Goal: Information Seeking & Learning: Compare options

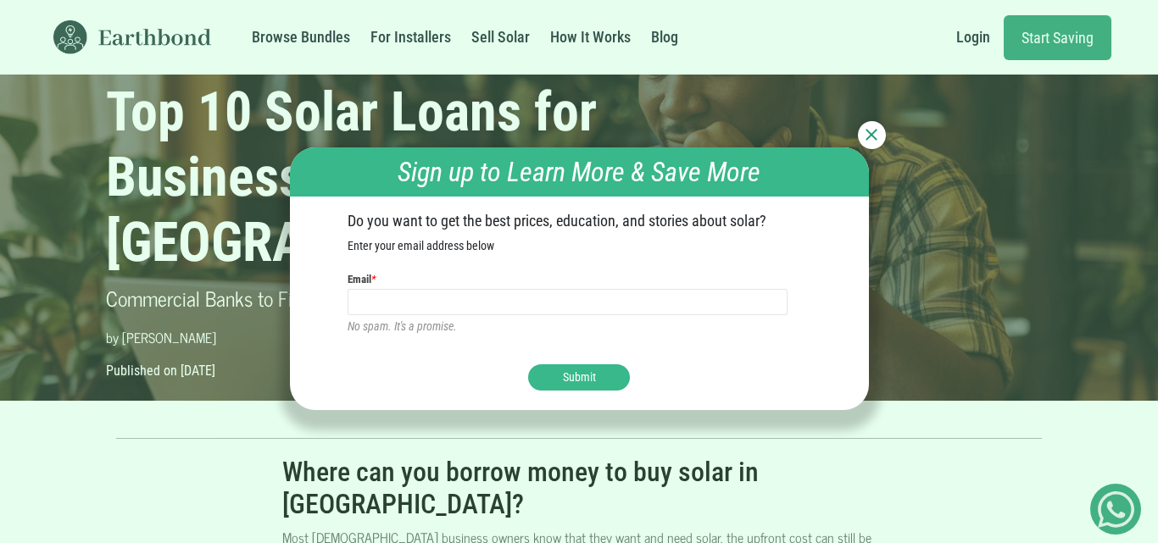
click at [871, 131] on img at bounding box center [871, 135] width 12 height 12
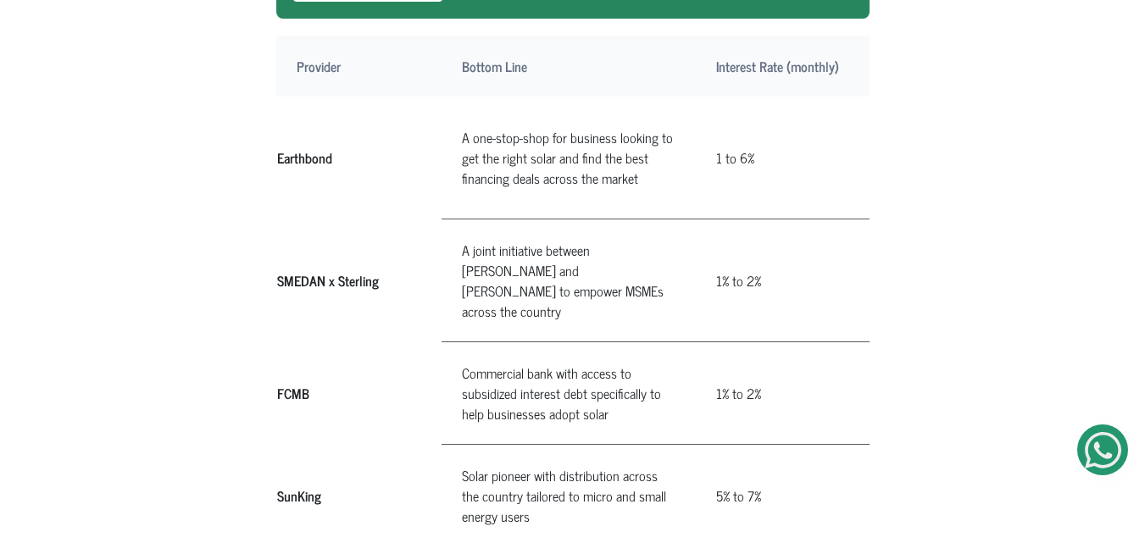
scroll to position [984, 0]
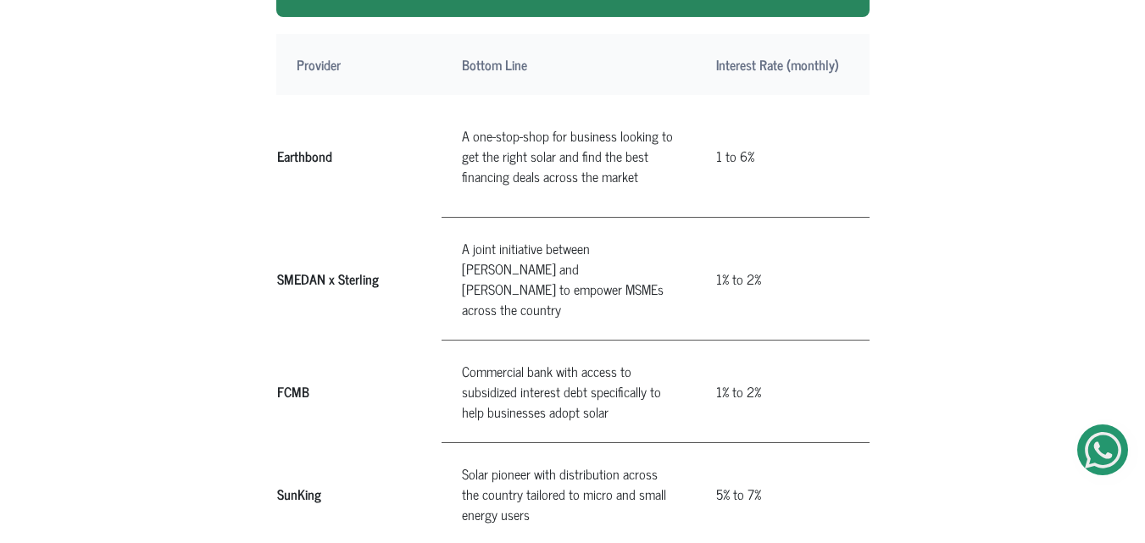
click at [276, 227] on th "SMEDAN x Sterling" at bounding box center [358, 279] width 165 height 123
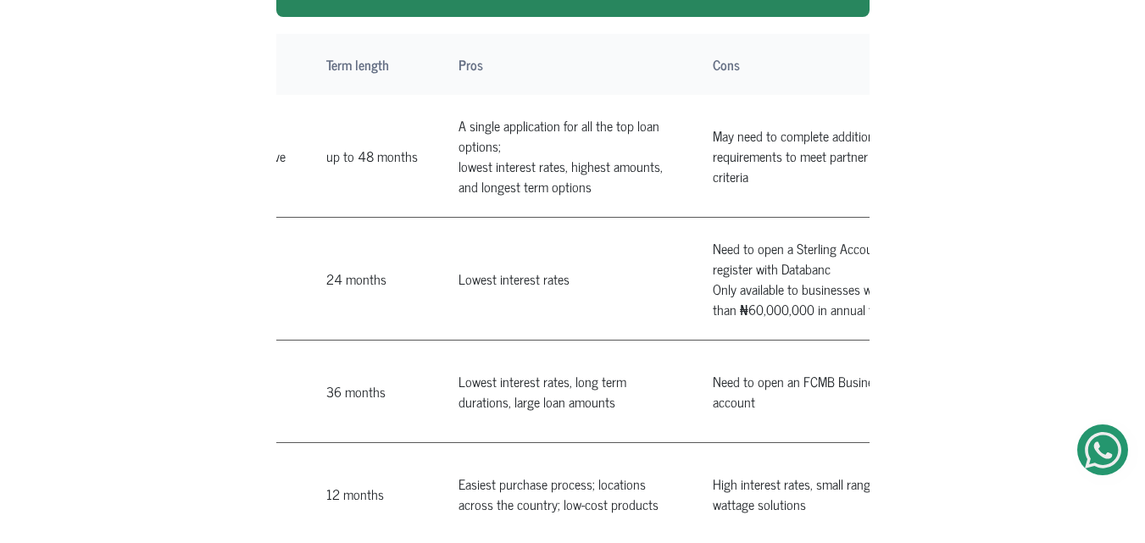
scroll to position [0, 960]
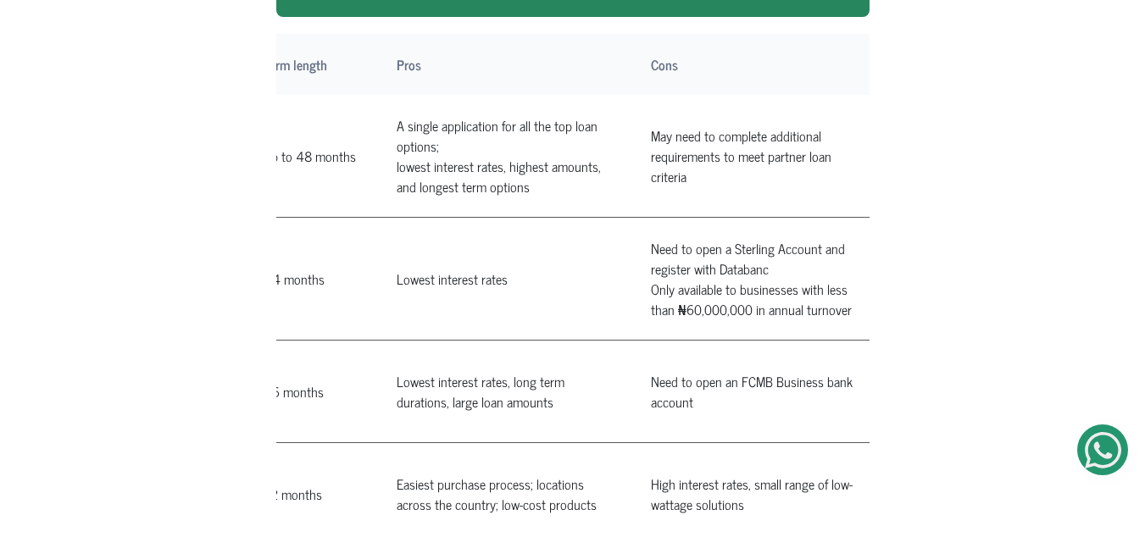
drag, startPoint x: 276, startPoint y: 227, endPoint x: 806, endPoint y: 260, distance: 530.8
click at [806, 260] on tr "SMEDAN x Sterling" at bounding box center [101, 279] width 1568 height 123
copy tr "SMEDAN x Sterling A joint initiative between SMEDAN and [PERSON_NAME] to empowe…"
click at [426, 225] on td "Lowest interest rates" at bounding box center [503, 279] width 254 height 123
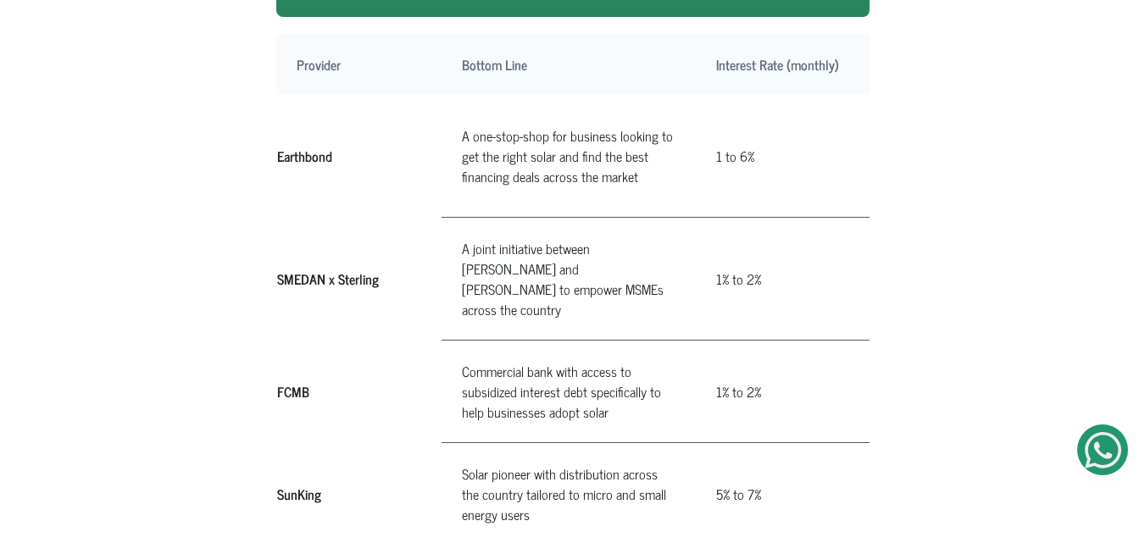
scroll to position [988, 0]
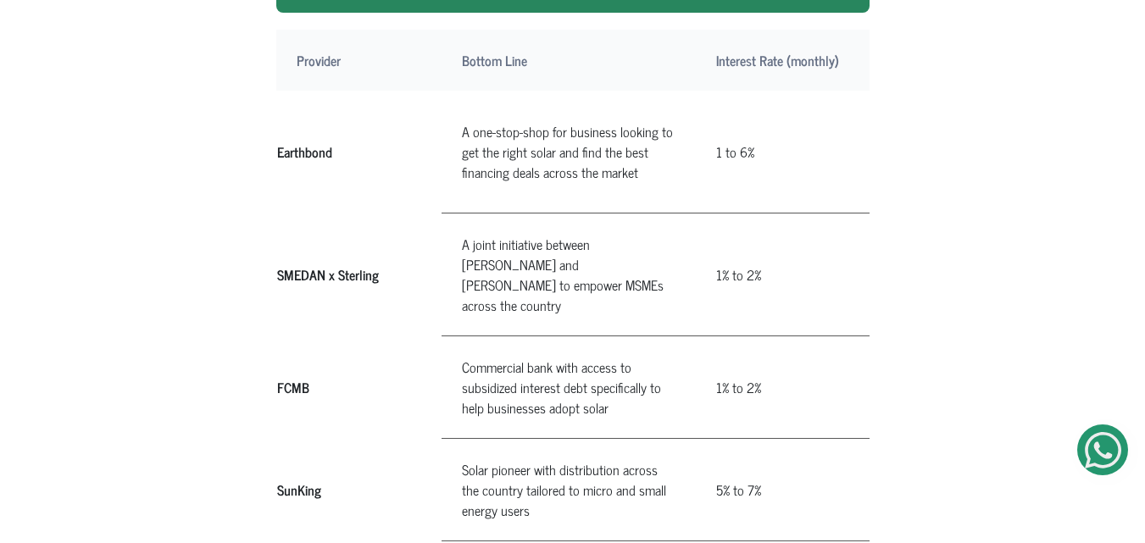
click at [454, 214] on td "A joint initiative between [PERSON_NAME] and [PERSON_NAME] to empower MSMEs acr…" at bounding box center [569, 275] width 254 height 123
drag, startPoint x: 454, startPoint y: 204, endPoint x: 504, endPoint y: 236, distance: 59.0
click at [504, 236] on td "A joint initiative between [PERSON_NAME] and [PERSON_NAME] to empower MSMEs acr…" at bounding box center [569, 275] width 254 height 123
copy td "A joint initiative between [PERSON_NAME] and [PERSON_NAME] to empower MSMEs acr…"
drag, startPoint x: 706, startPoint y: 220, endPoint x: 752, endPoint y: 225, distance: 46.1
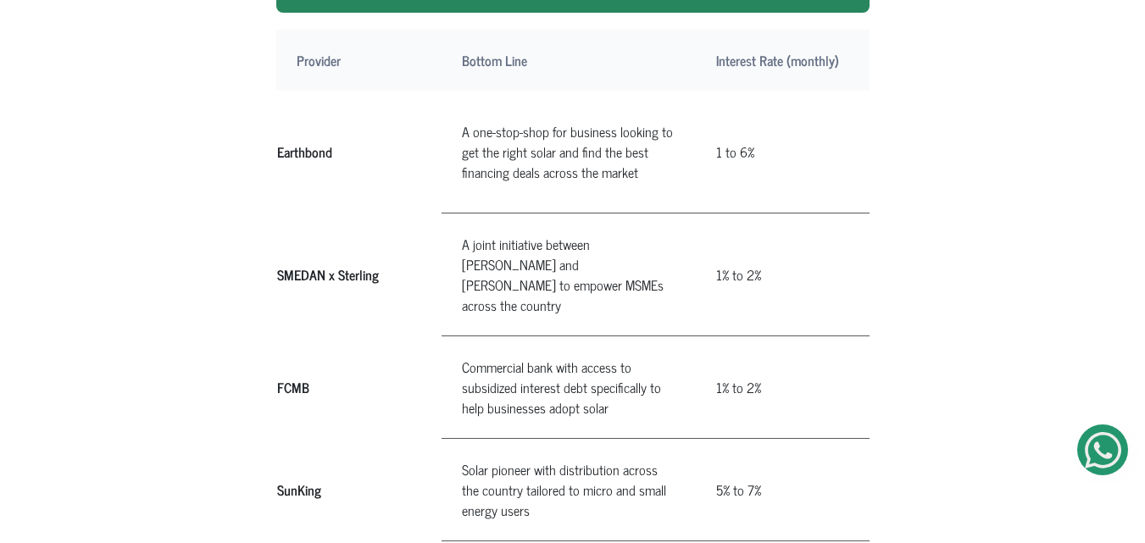
click at [752, 225] on td "1% to 2%" at bounding box center [778, 275] width 164 height 123
copy td "1% to 2%"
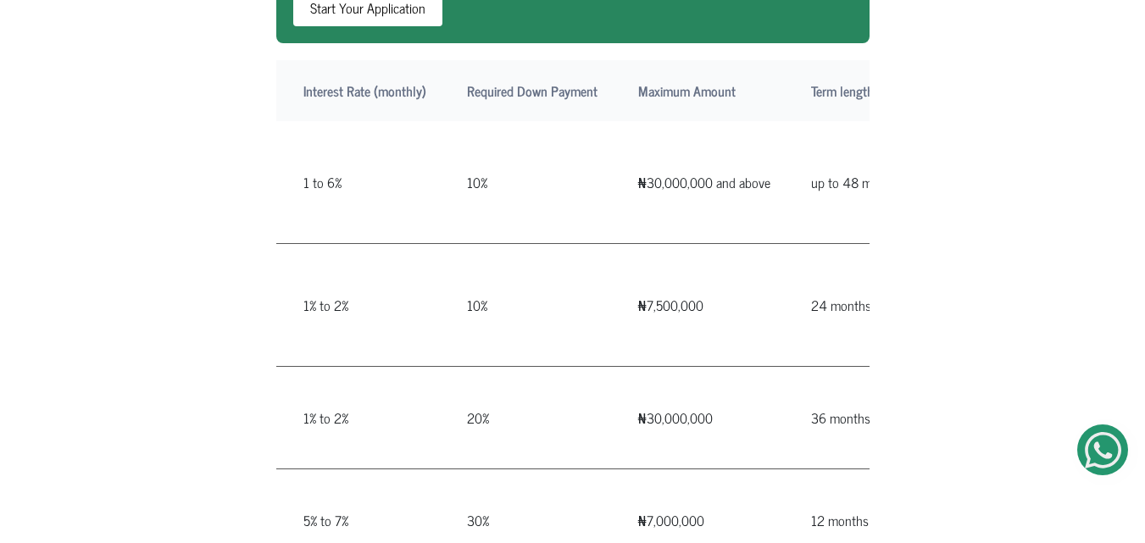
scroll to position [0, 415]
drag, startPoint x: 615, startPoint y: 257, endPoint x: 691, endPoint y: 261, distance: 76.4
click at [691, 261] on td "₦7,500,000" at bounding box center [701, 305] width 173 height 123
copy td "₦7,500,000"
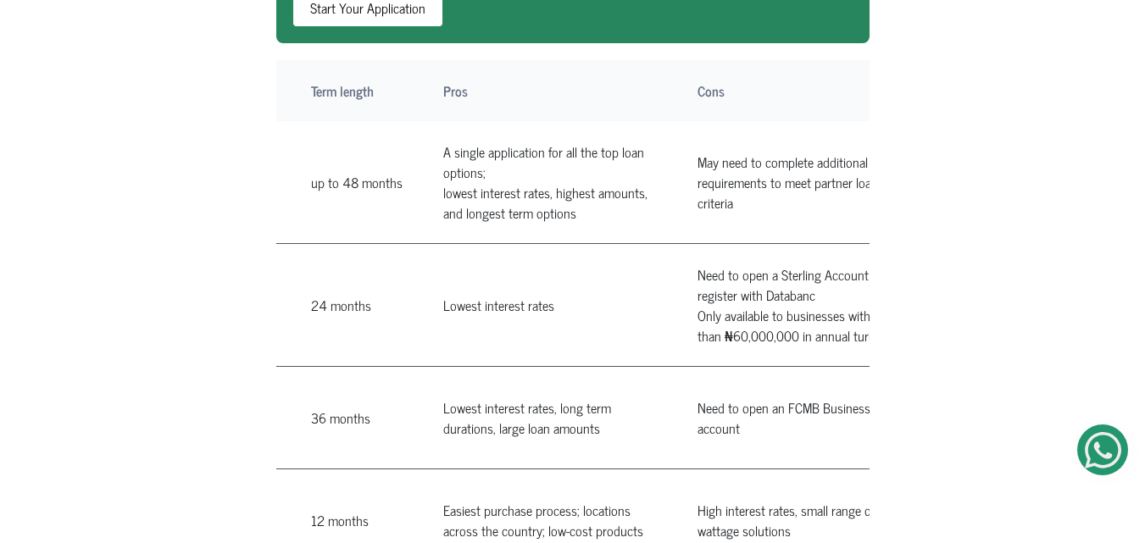
scroll to position [0, 959]
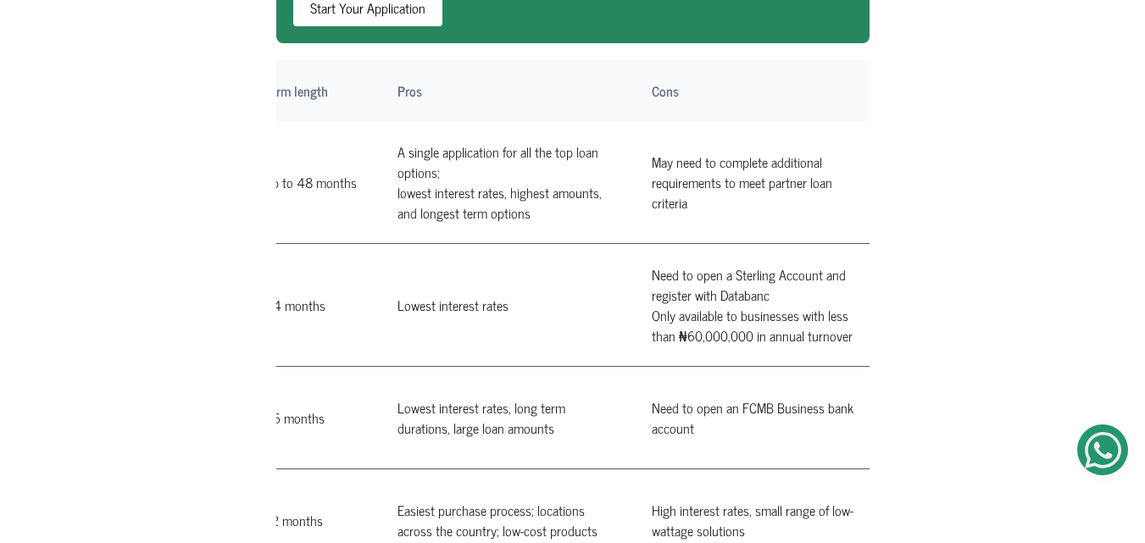
click at [643, 244] on td "Need to open a Sterling Account and register with Databanc Only available to bu…" at bounding box center [759, 305] width 254 height 123
drag, startPoint x: 643, startPoint y: 222, endPoint x: 799, endPoint y: 281, distance: 167.7
click at [799, 281] on td "Need to open a Sterling Account and register with Databanc Only available to bu…" at bounding box center [759, 305] width 254 height 123
copy td "Need to open a Sterling Account and register with Databanc Only available to bu…"
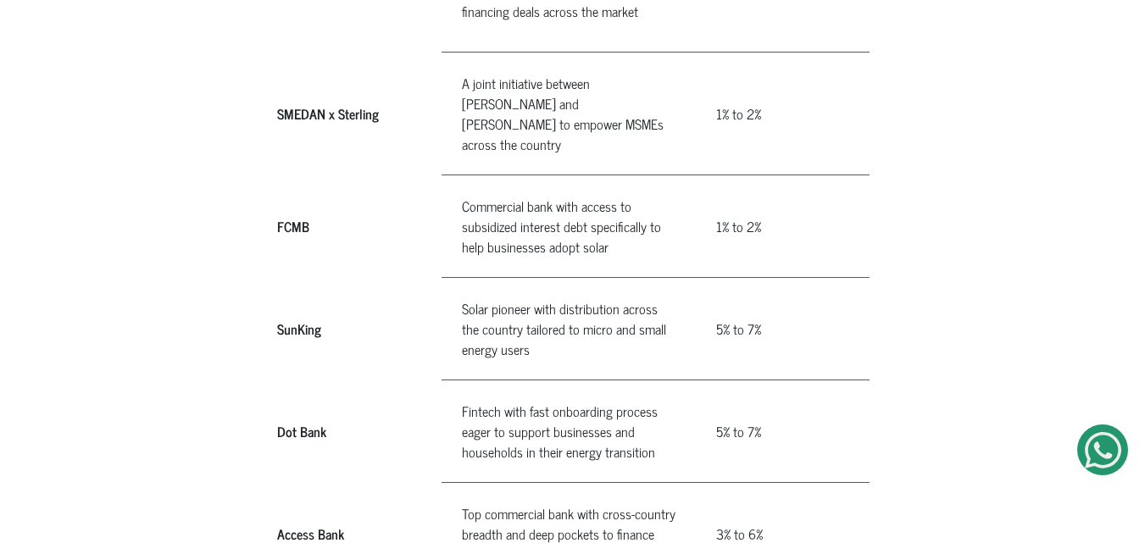
scroll to position [1150, 0]
click at [284, 279] on th "SunKing" at bounding box center [358, 328] width 165 height 103
copy th "SunKing"
click at [455, 277] on td "Solar pioneer with distribution across the country tailored to micro and small …" at bounding box center [569, 328] width 254 height 103
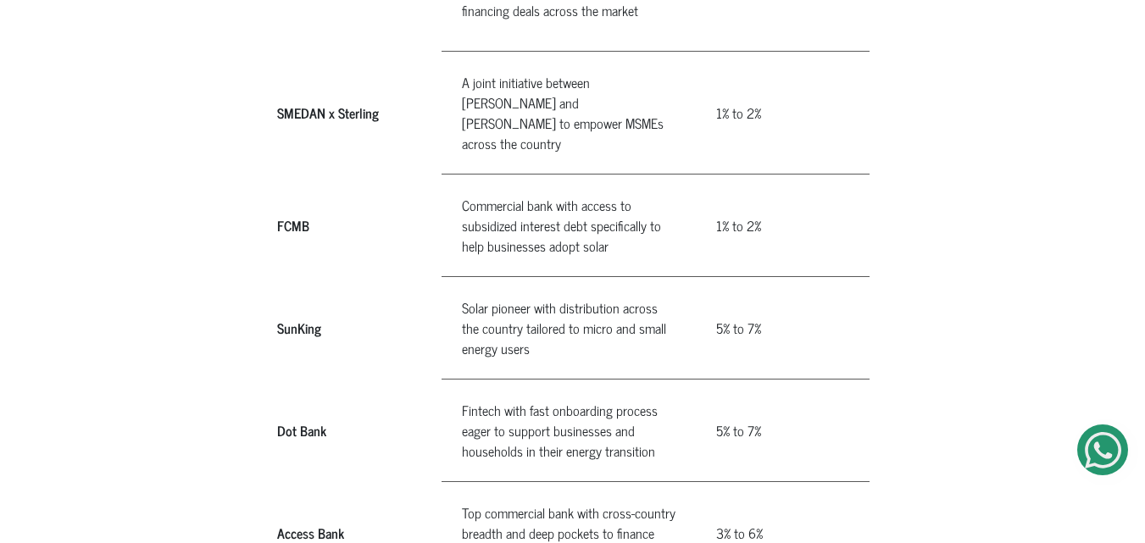
drag, startPoint x: 455, startPoint y: 259, endPoint x: 536, endPoint y: 291, distance: 86.7
click at [536, 291] on td "Solar pioneer with distribution across the country tailored to micro and small …" at bounding box center [569, 328] width 254 height 103
copy td "Solar pioneer with distribution across the country tailored to micro and small …"
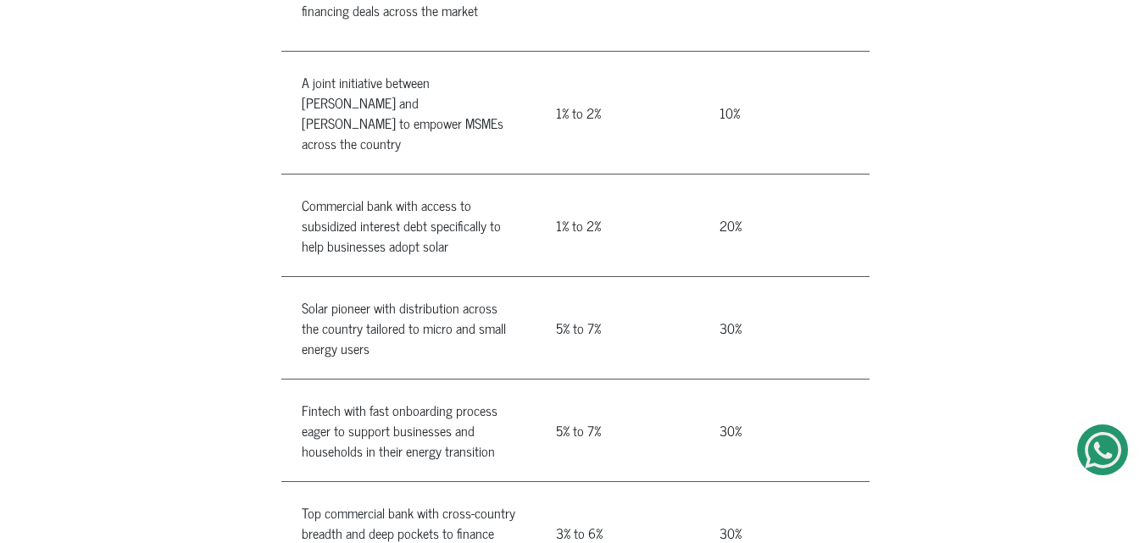
scroll to position [0, 161]
click at [544, 280] on td "5% to 7%" at bounding box center [617, 328] width 164 height 103
drag, startPoint x: 544, startPoint y: 280, endPoint x: 593, endPoint y: 287, distance: 49.6
click at [593, 287] on td "5% to 7%" at bounding box center [617, 328] width 164 height 103
copy td "5% to 7%"
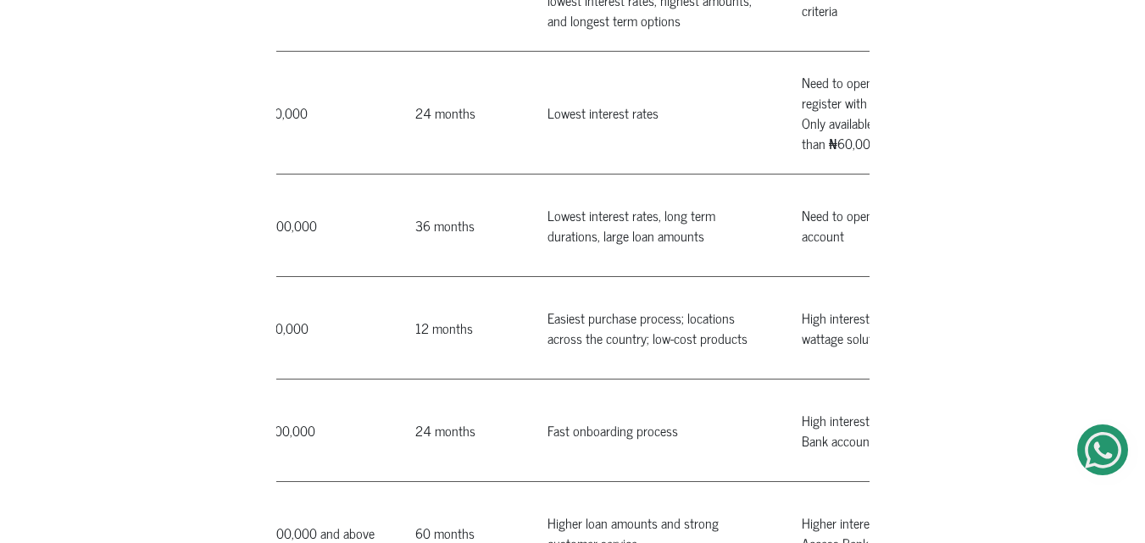
scroll to position [0, 810]
click at [538, 277] on td "Easiest purchase process; locations across the country; low-cost products" at bounding box center [653, 328] width 254 height 103
drag, startPoint x: 538, startPoint y: 270, endPoint x: 720, endPoint y: 292, distance: 182.7
click at [720, 292] on td "Easiest purchase process; locations across the country; low-cost products" at bounding box center [653, 328] width 254 height 103
copy td "Easiest purchase process; locations across the country; low-cost products"
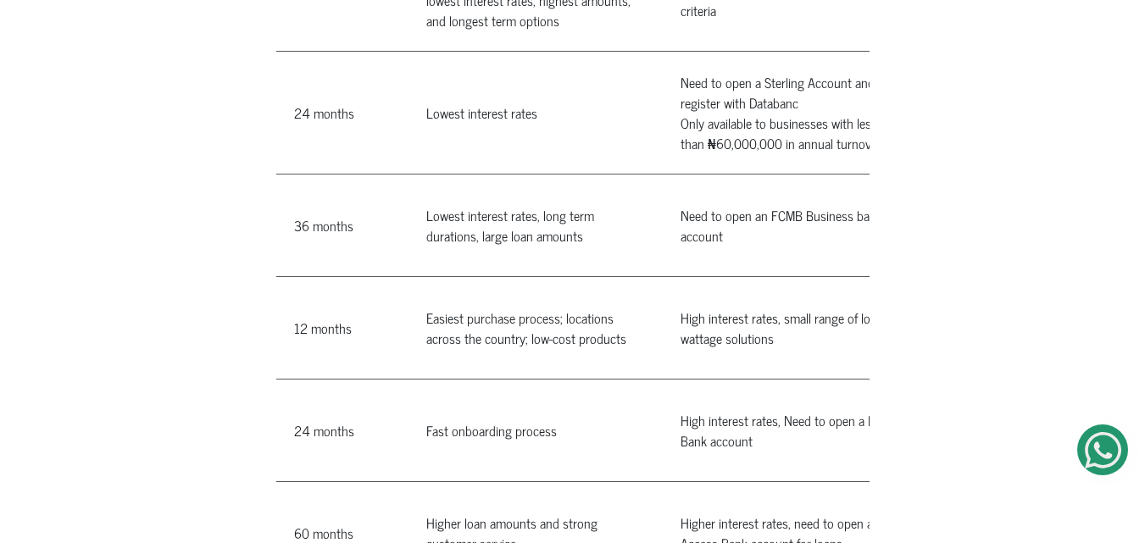
scroll to position [0, 959]
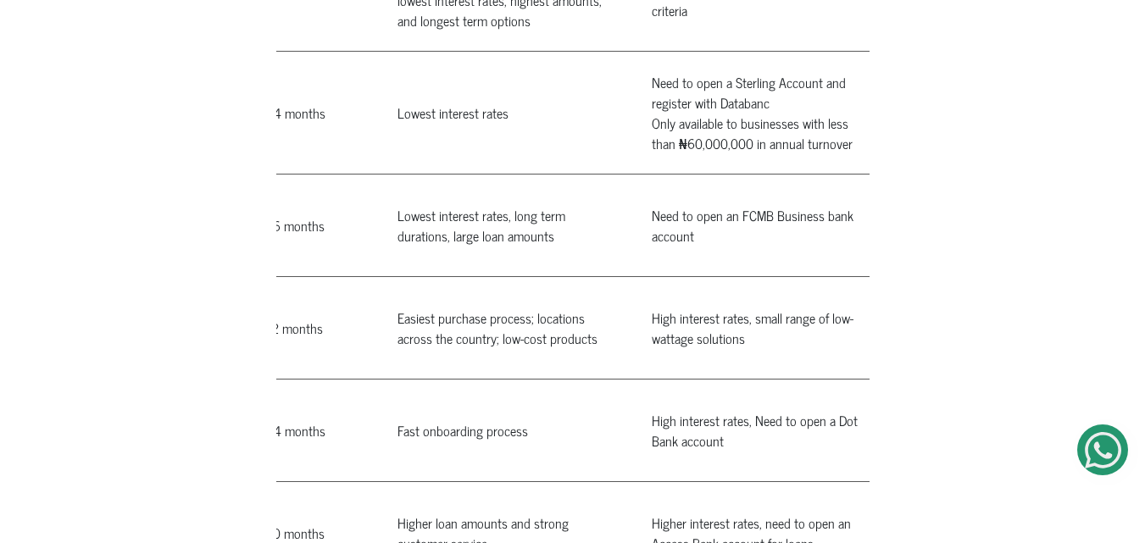
click at [645, 277] on td "High interest rates, small range of low-wattage solutions" at bounding box center [759, 328] width 254 height 103
drag, startPoint x: 645, startPoint y: 265, endPoint x: 714, endPoint y: 277, distance: 69.7
click at [714, 277] on td "High interest rates, small range of low-wattage solutions" at bounding box center [759, 328] width 254 height 103
copy td "High interest rates, small range of low-wattage solutions"
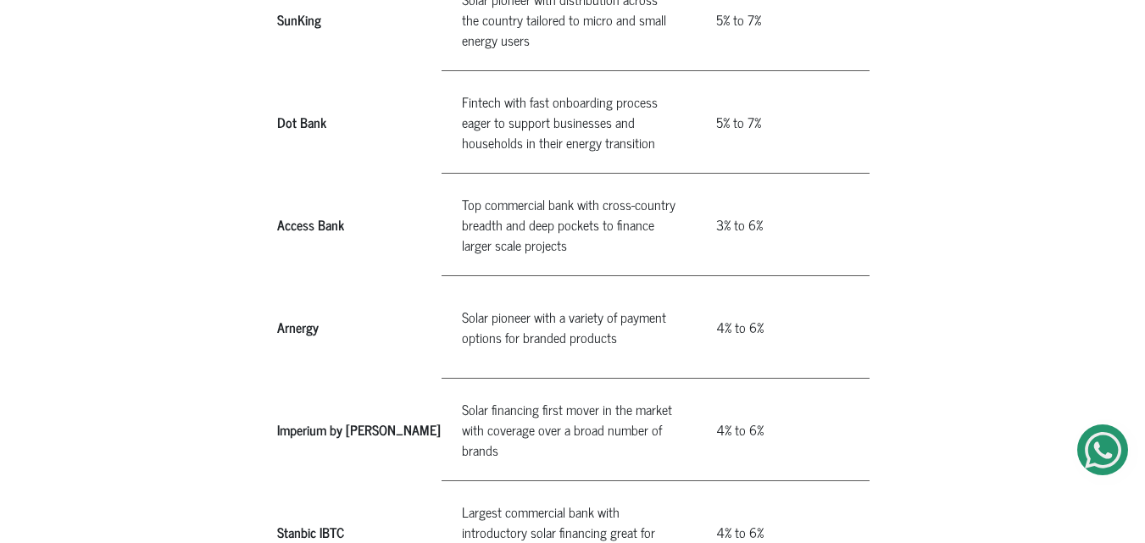
scroll to position [1460, 0]
click at [453, 275] on td "Solar pioneer with a variety of payment options for branded products" at bounding box center [569, 326] width 254 height 103
drag, startPoint x: 453, startPoint y: 268, endPoint x: 598, endPoint y: 289, distance: 145.7
click at [598, 289] on td "Solar pioneer with a variety of payment options for branded products" at bounding box center [569, 326] width 254 height 103
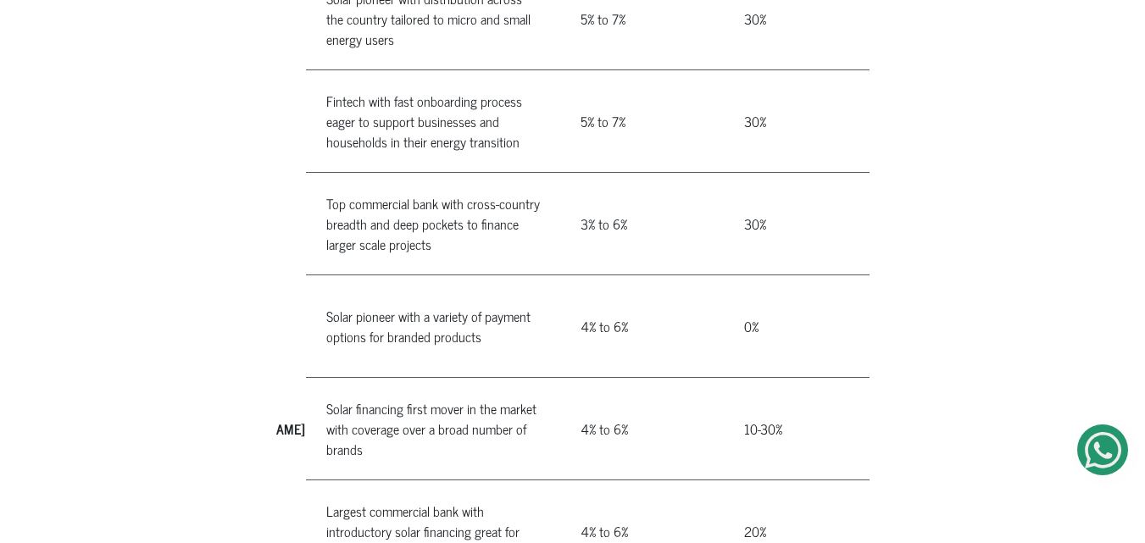
scroll to position [0, 136]
click at [570, 277] on td "4% to 6%" at bounding box center [641, 326] width 164 height 103
drag, startPoint x: 570, startPoint y: 277, endPoint x: 625, endPoint y: 274, distance: 55.2
click at [625, 275] on td "4% to 6%" at bounding box center [641, 326] width 164 height 103
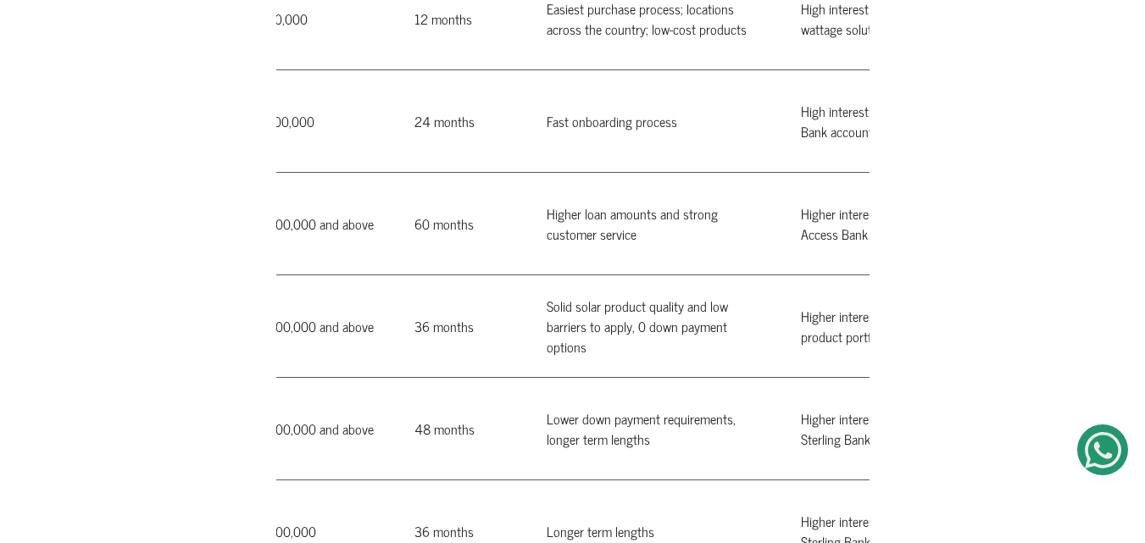
scroll to position [0, 811]
click at [527, 275] on td "Solid solar product quality and low barriers to apply, 0 down payment options" at bounding box center [652, 326] width 254 height 103
drag, startPoint x: 527, startPoint y: 258, endPoint x: 585, endPoint y: 306, distance: 75.2
click at [585, 306] on td "Solid solar product quality and low barriers to apply, 0 down payment options" at bounding box center [652, 326] width 254 height 103
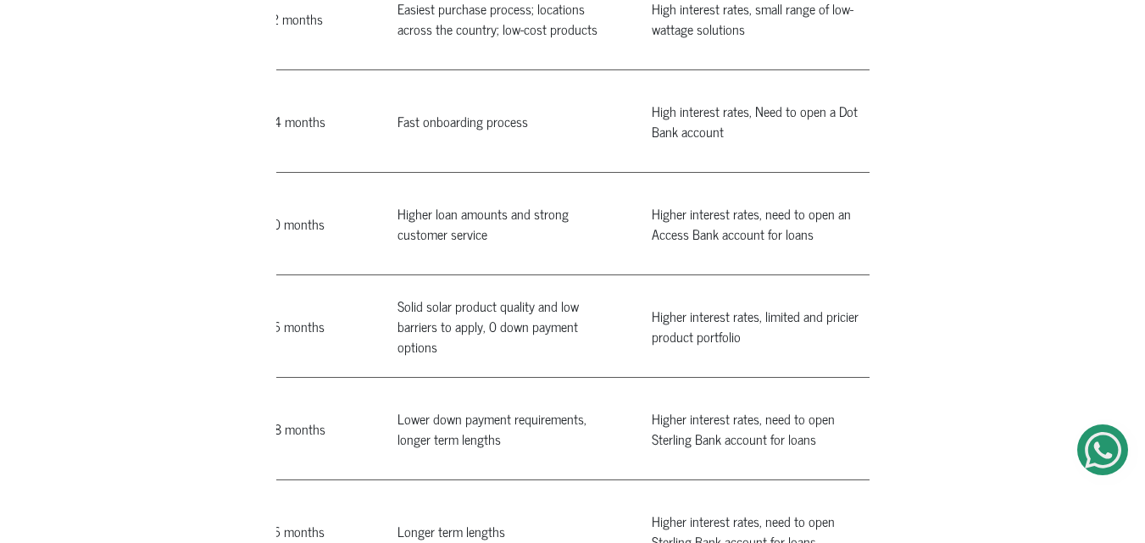
click at [637, 275] on td "Higher interest rates, limited and pricier product portfolio" at bounding box center [759, 326] width 254 height 103
drag, startPoint x: 637, startPoint y: 265, endPoint x: 700, endPoint y: 275, distance: 64.4
click at [700, 275] on td "Higher interest rates, limited and pricier product portfolio" at bounding box center [759, 326] width 254 height 103
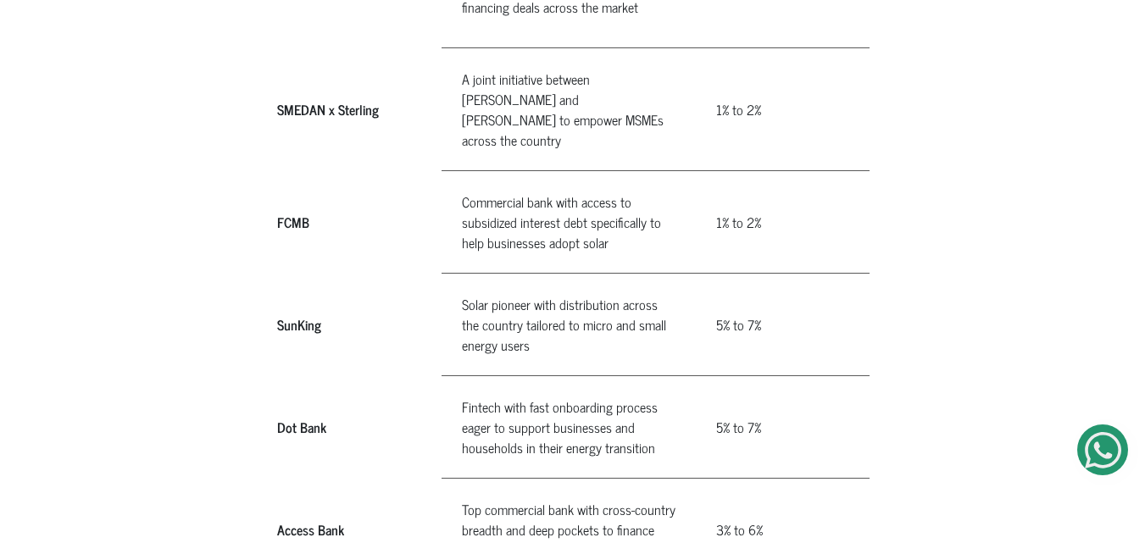
scroll to position [1156, 0]
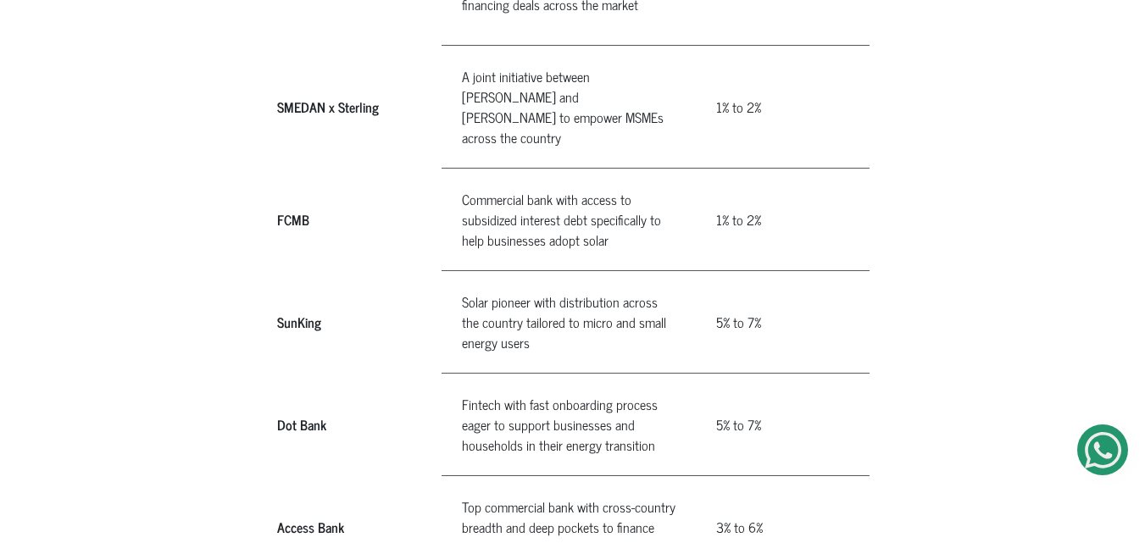
click at [453, 374] on td "Fintech with fast onboarding process eager to support businesses and households…" at bounding box center [569, 425] width 254 height 103
drag, startPoint x: 453, startPoint y: 350, endPoint x: 615, endPoint y: 398, distance: 169.5
click at [615, 398] on td "Fintech with fast onboarding process eager to support businesses and households…" at bounding box center [569, 425] width 254 height 103
click at [707, 374] on td "5% to 7%" at bounding box center [778, 425] width 164 height 103
drag, startPoint x: 707, startPoint y: 372, endPoint x: 742, endPoint y: 370, distance: 34.8
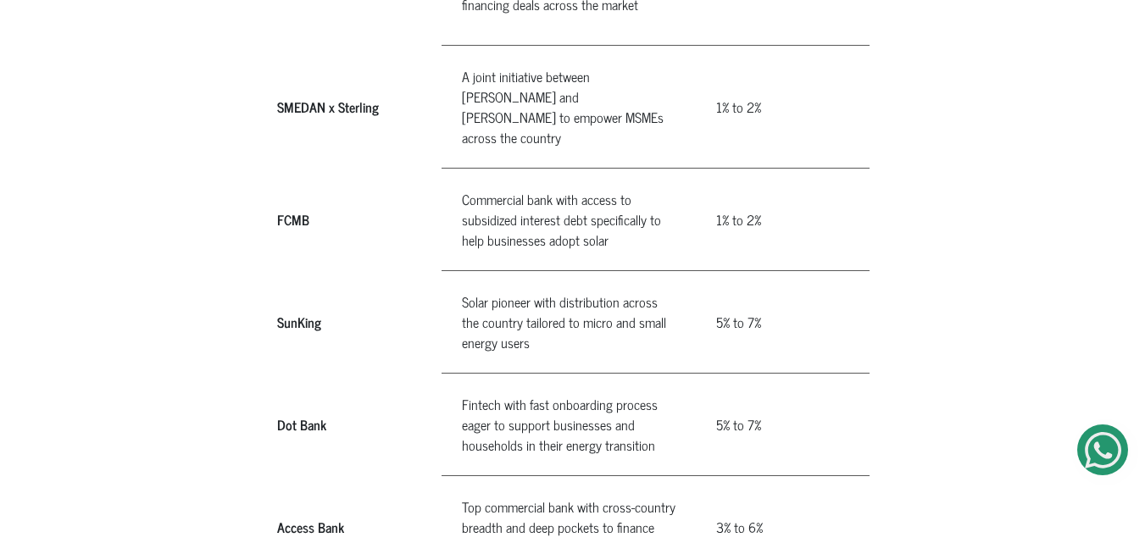
click at [742, 374] on td "5% to 7%" at bounding box center [778, 425] width 164 height 103
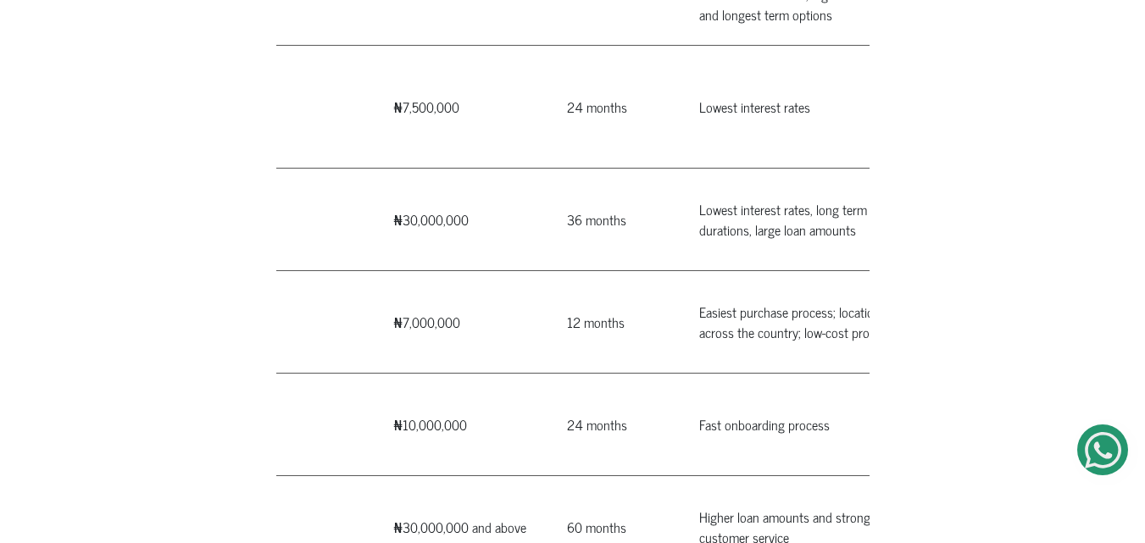
scroll to position [0, 675]
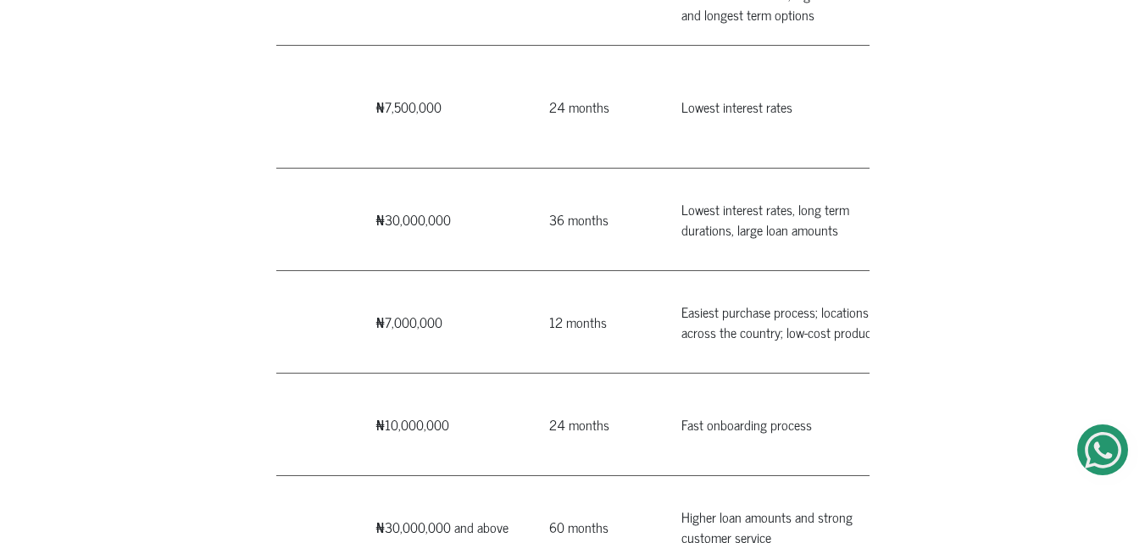
click at [673, 378] on td "Fast onboarding process" at bounding box center [788, 425] width 254 height 103
drag, startPoint x: 673, startPoint y: 378, endPoint x: 771, endPoint y: 383, distance: 98.5
click at [771, 383] on td "Fast onboarding process" at bounding box center [788, 425] width 254 height 103
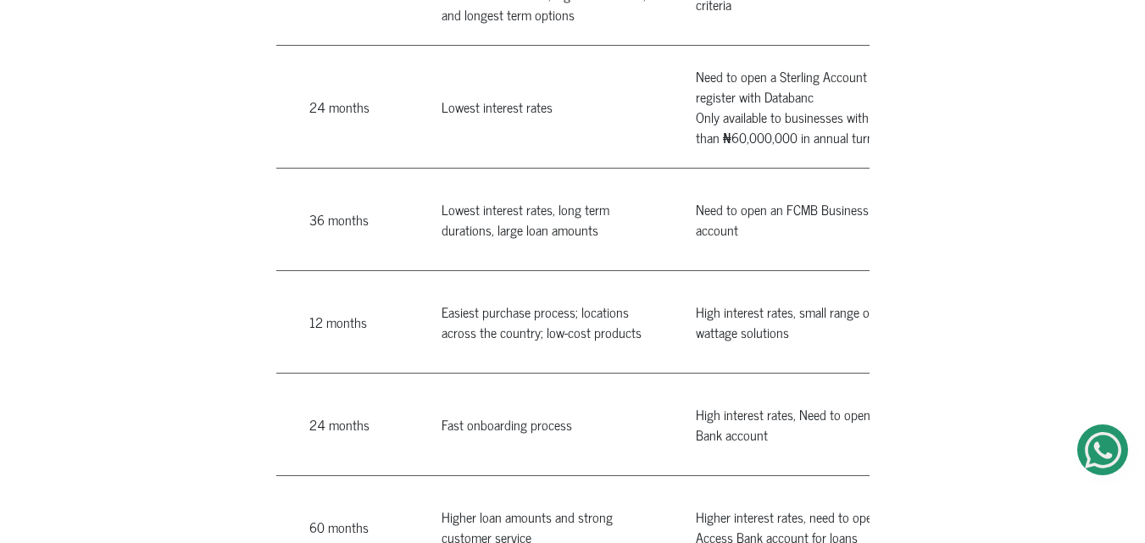
scroll to position [0, 915]
click at [682, 374] on td "High interest rates, Need to open a Dot Bank account" at bounding box center [802, 425] width 254 height 103
drag, startPoint x: 682, startPoint y: 365, endPoint x: 721, endPoint y: 380, distance: 40.8
click at [721, 380] on td "High interest rates, Need to open a Dot Bank account" at bounding box center [802, 425] width 254 height 103
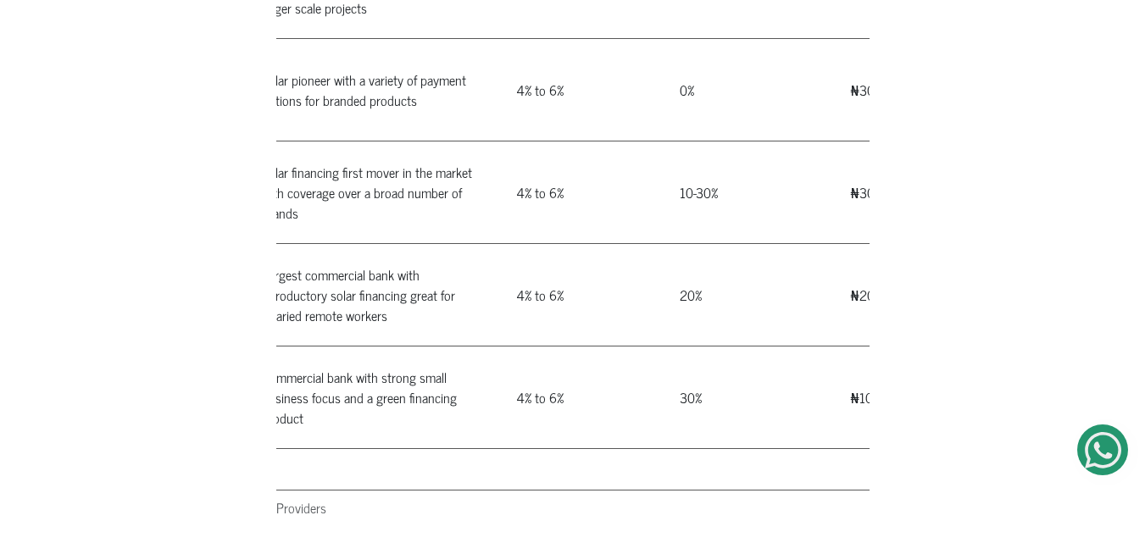
scroll to position [0, 0]
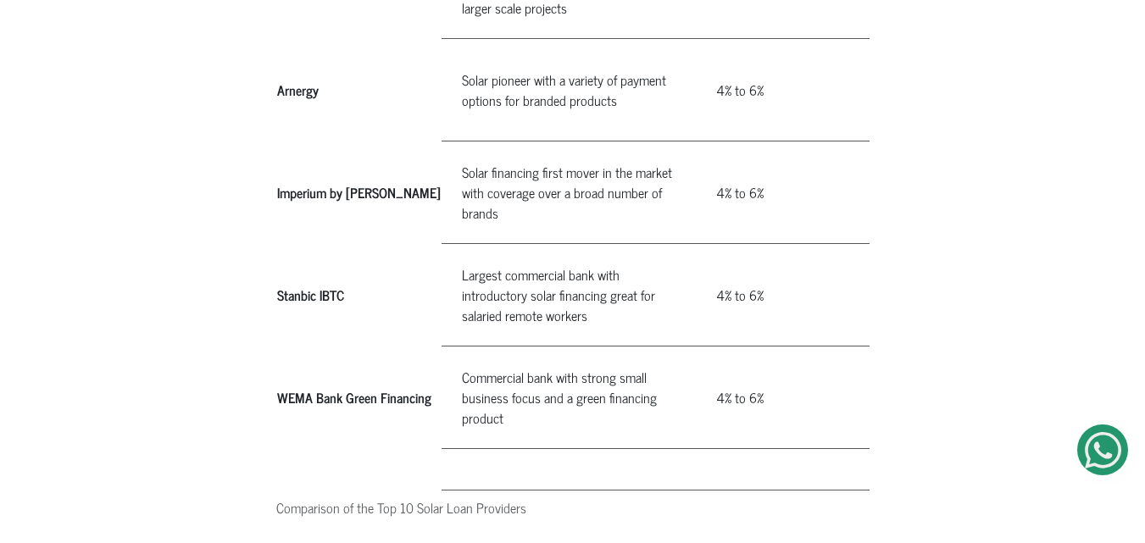
click at [288, 245] on th "Stanbic IBTC" at bounding box center [358, 295] width 165 height 103
drag, startPoint x: 288, startPoint y: 245, endPoint x: 357, endPoint y: 239, distance: 68.9
click at [357, 244] on th "Stanbic IBTC" at bounding box center [358, 295] width 165 height 103
click at [452, 244] on td "Largest commercial bank with introductory solar financing great for salaried re…" at bounding box center [569, 295] width 254 height 103
drag, startPoint x: 452, startPoint y: 220, endPoint x: 551, endPoint y: 259, distance: 106.3
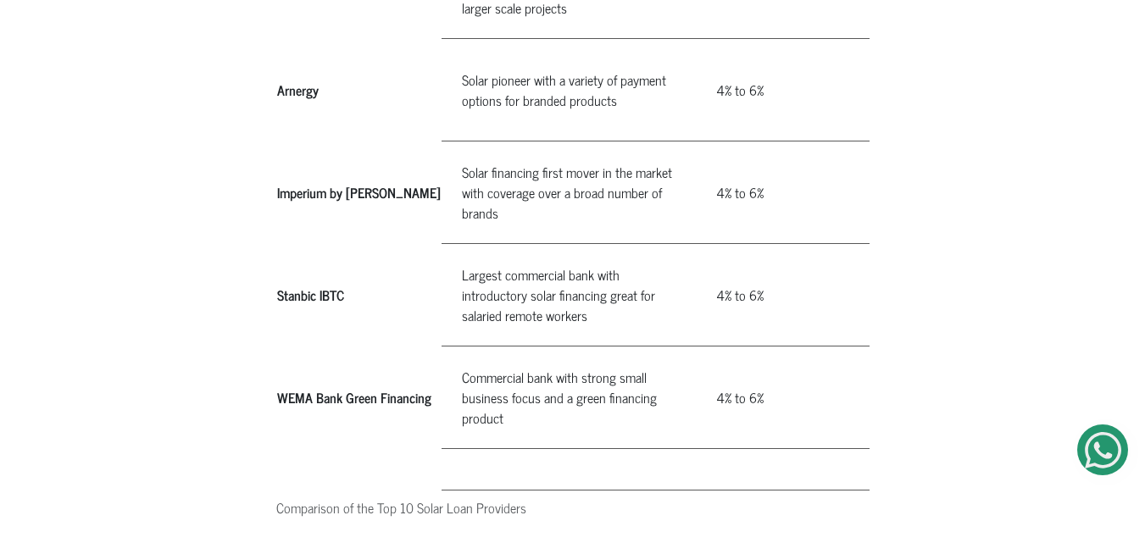
click at [551, 259] on td "Largest commercial bank with introductory solar financing great for salaried re…" at bounding box center [569, 295] width 254 height 103
click at [707, 245] on td "4% to 6%" at bounding box center [778, 295] width 164 height 103
drag, startPoint x: 707, startPoint y: 245, endPoint x: 749, endPoint y: 242, distance: 42.5
click at [749, 244] on td "4% to 6%" at bounding box center [778, 295] width 164 height 103
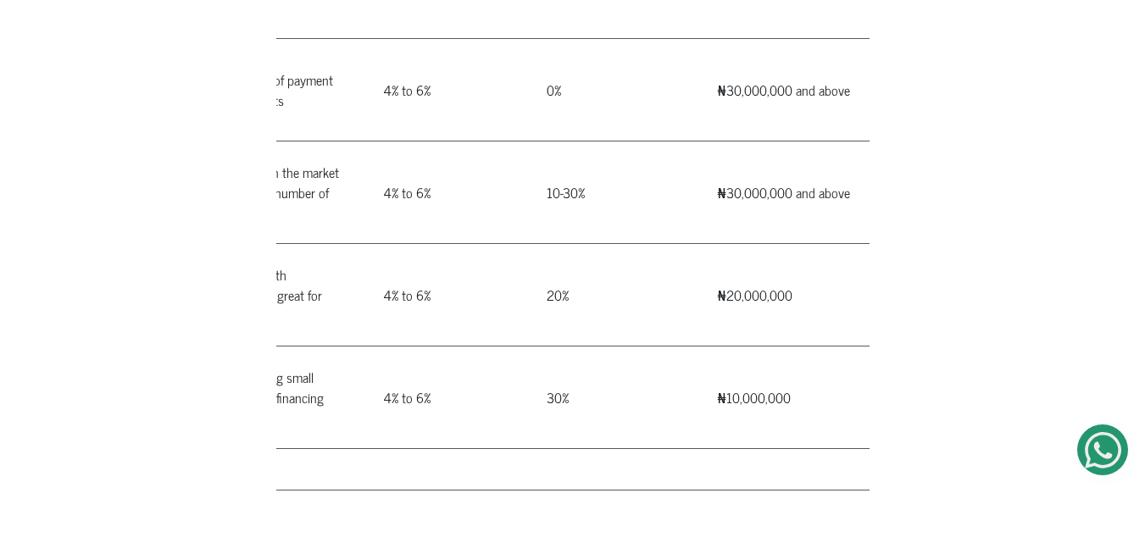
scroll to position [0, 334]
click at [708, 244] on td "₦20,000,000" at bounding box center [783, 295] width 173 height 103
drag, startPoint x: 708, startPoint y: 242, endPoint x: 737, endPoint y: 243, distance: 28.9
click at [737, 244] on td "₦20,000,000" at bounding box center [783, 295] width 173 height 103
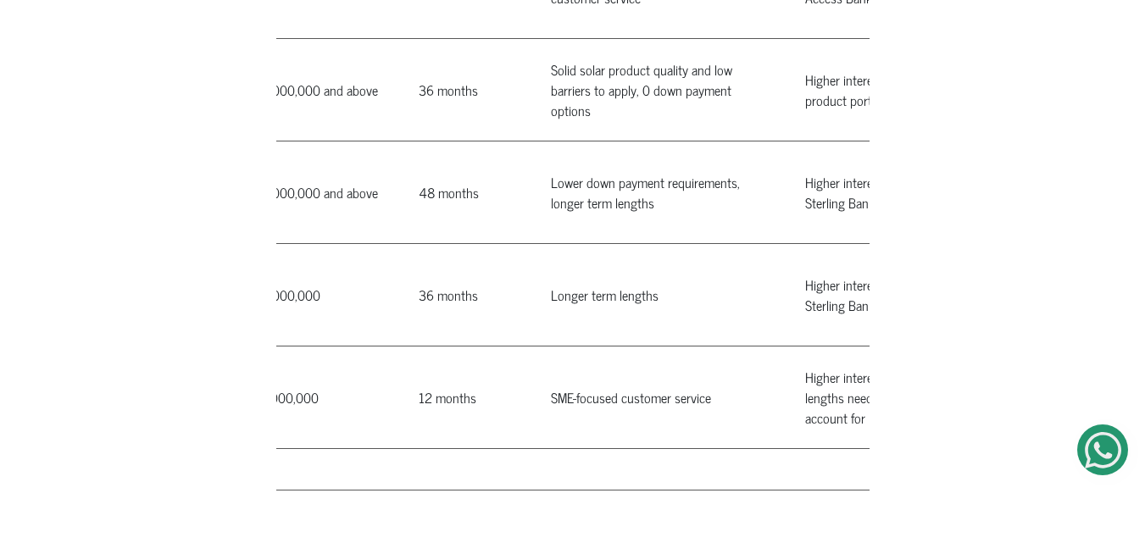
scroll to position [0, 806]
click at [794, 244] on td "Higher interest rates, need to open Sterling Bank account for loans" at bounding box center [911, 295] width 254 height 103
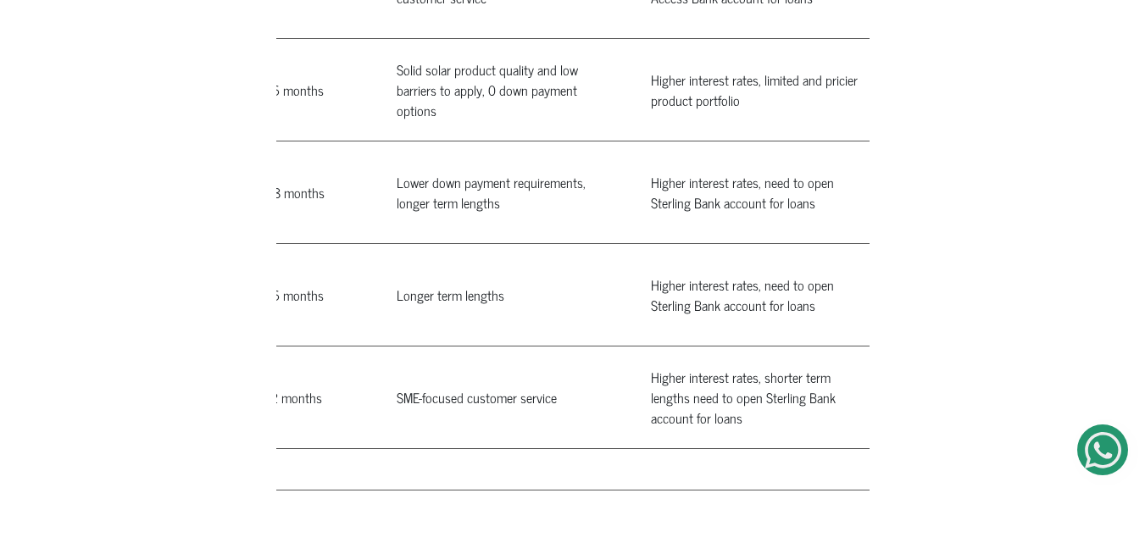
drag, startPoint x: 794, startPoint y: 236, endPoint x: 808, endPoint y: 250, distance: 19.8
click at [808, 250] on td "Higher interest rates, need to open Sterling Bank account for loans" at bounding box center [758, 295] width 254 height 103
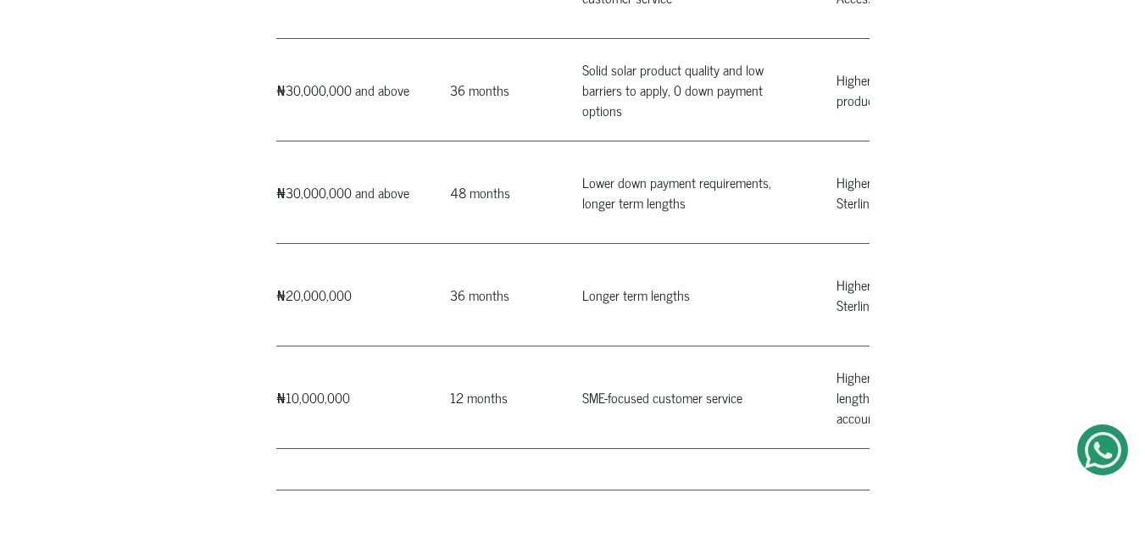
scroll to position [0, 771]
drag, startPoint x: 555, startPoint y: 243, endPoint x: 576, endPoint y: 244, distance: 20.4
click at [576, 244] on td "Longer term lengths" at bounding box center [692, 295] width 254 height 103
drag, startPoint x: 576, startPoint y: 244, endPoint x: 678, endPoint y: 243, distance: 102.6
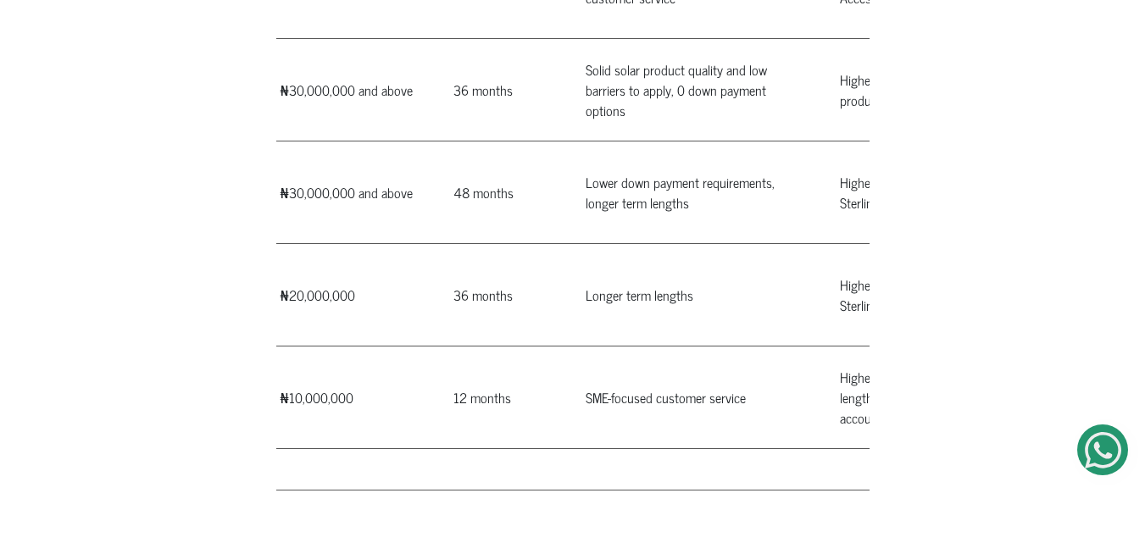
click at [678, 244] on td "Longer term lengths" at bounding box center [692, 295] width 254 height 103
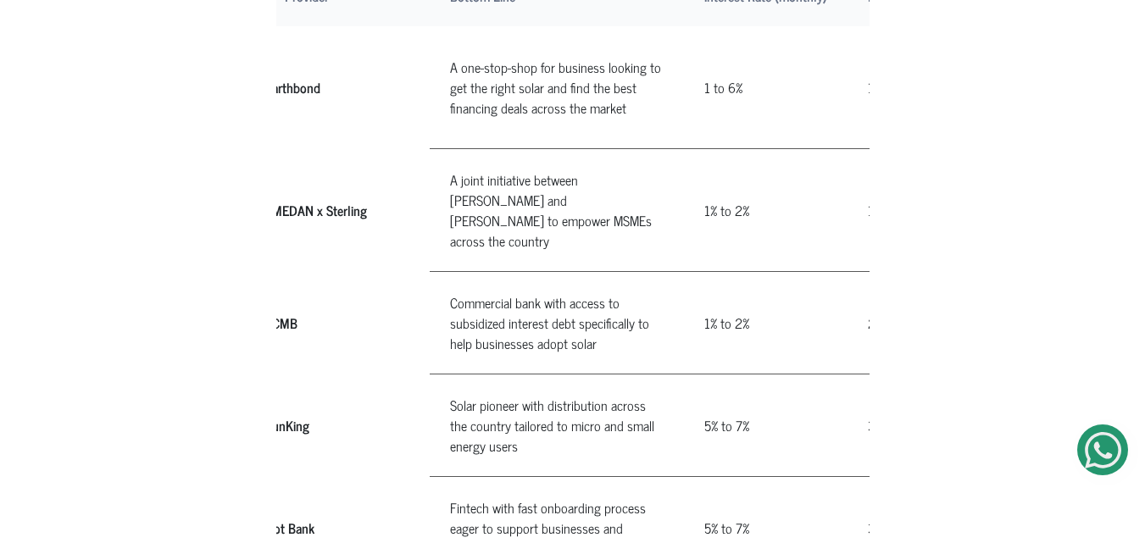
scroll to position [1054, 0]
click at [698, 271] on td "1% to 2%" at bounding box center [766, 322] width 164 height 103
drag, startPoint x: 698, startPoint y: 270, endPoint x: 740, endPoint y: 272, distance: 41.6
click at [740, 272] on td "1% to 2%" at bounding box center [766, 322] width 164 height 103
click at [743, 271] on td "1% to 2%" at bounding box center [766, 322] width 164 height 103
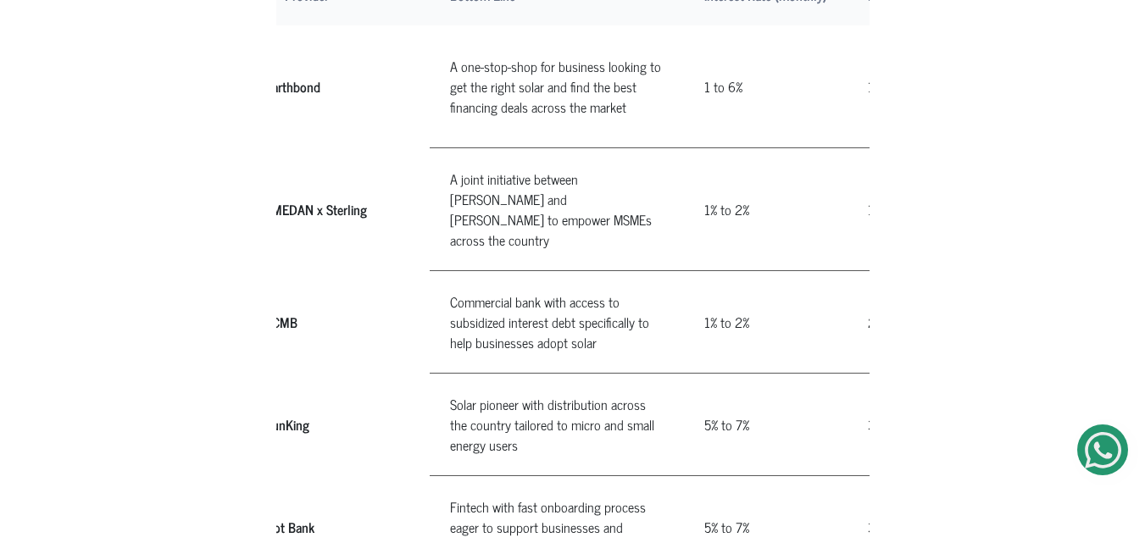
drag, startPoint x: 743, startPoint y: 271, endPoint x: 693, endPoint y: 270, distance: 50.0
click at [693, 271] on td "1% to 2%" at bounding box center [766, 322] width 164 height 103
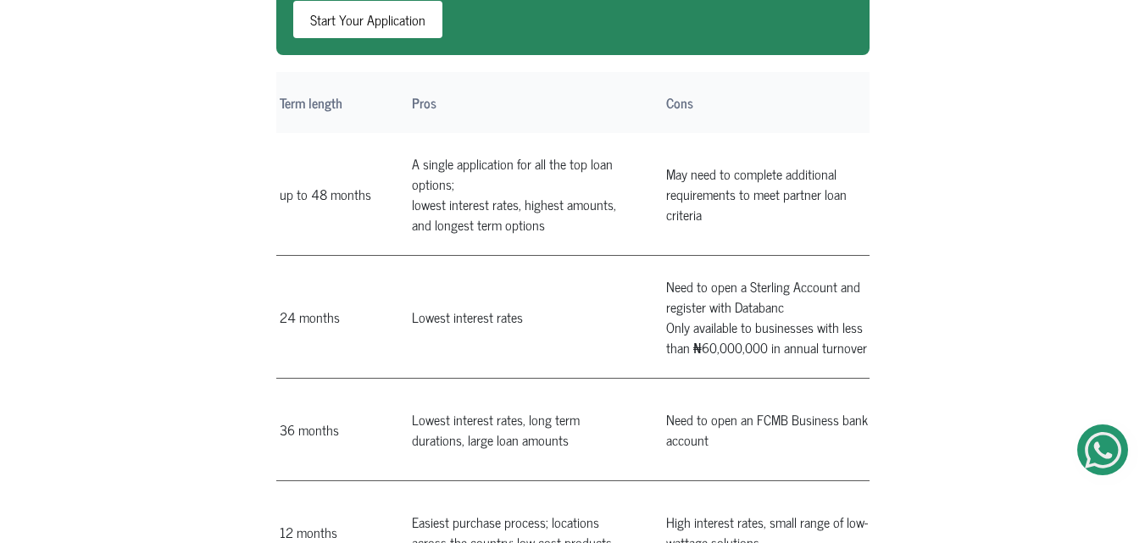
scroll to position [0, 959]
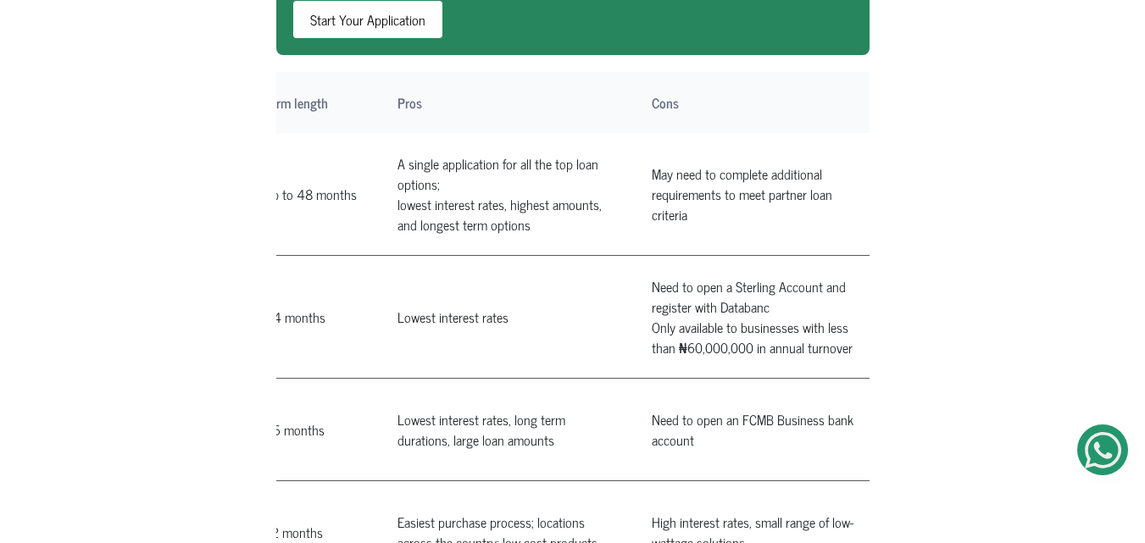
click at [398, 379] on td "Lowest interest rates, long term durations, large loan amounts" at bounding box center [504, 430] width 254 height 103
drag, startPoint x: 398, startPoint y: 372, endPoint x: 526, endPoint y: 380, distance: 128.2
click at [526, 380] on td "Lowest interest rates, long term durations, large loan amounts" at bounding box center [504, 430] width 254 height 103
click at [636, 379] on td "Need to open an FCMB Business bank account" at bounding box center [759, 430] width 254 height 103
drag, startPoint x: 636, startPoint y: 366, endPoint x: 680, endPoint y: 401, distance: 56.1
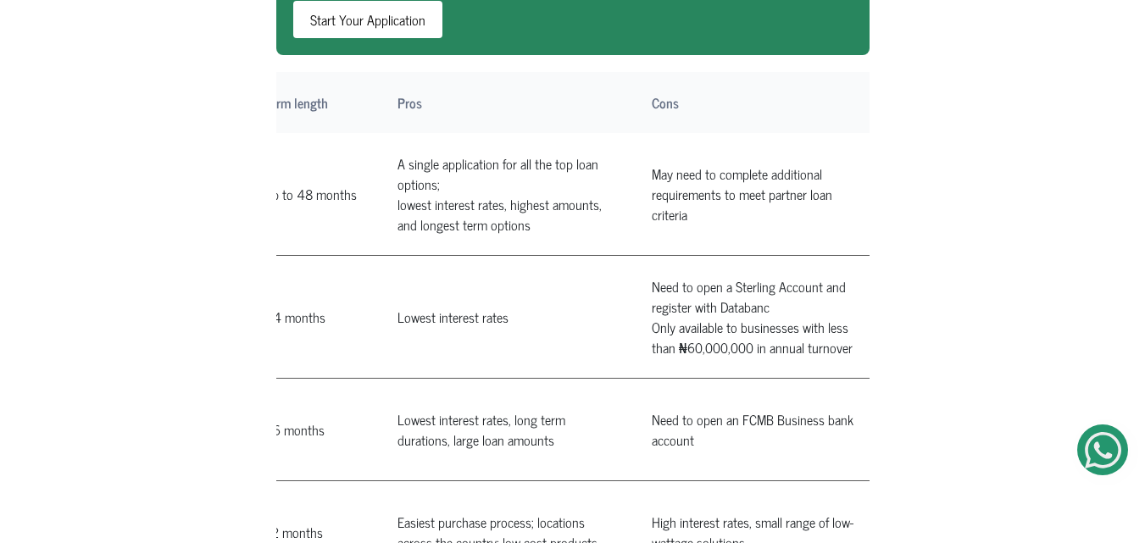
click at [680, 401] on td "Need to open an FCMB Business bank account" at bounding box center [759, 430] width 254 height 103
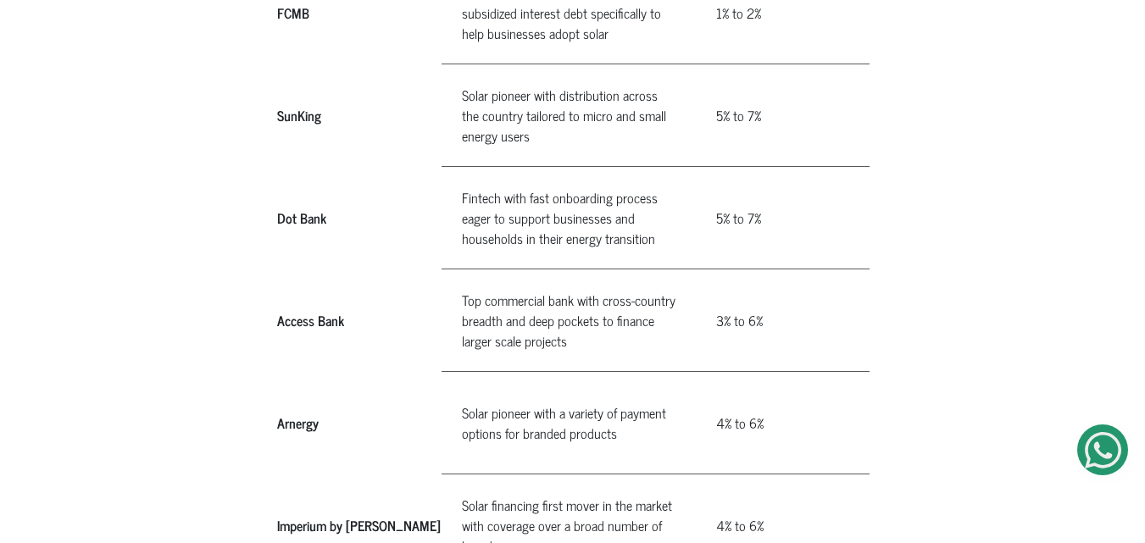
scroll to position [1364, 0]
click at [702, 270] on td "3% to 6%" at bounding box center [778, 320] width 164 height 103
drag, startPoint x: 702, startPoint y: 270, endPoint x: 752, endPoint y: 270, distance: 50.0
click at [752, 270] on td "3% to 6%" at bounding box center [778, 320] width 164 height 103
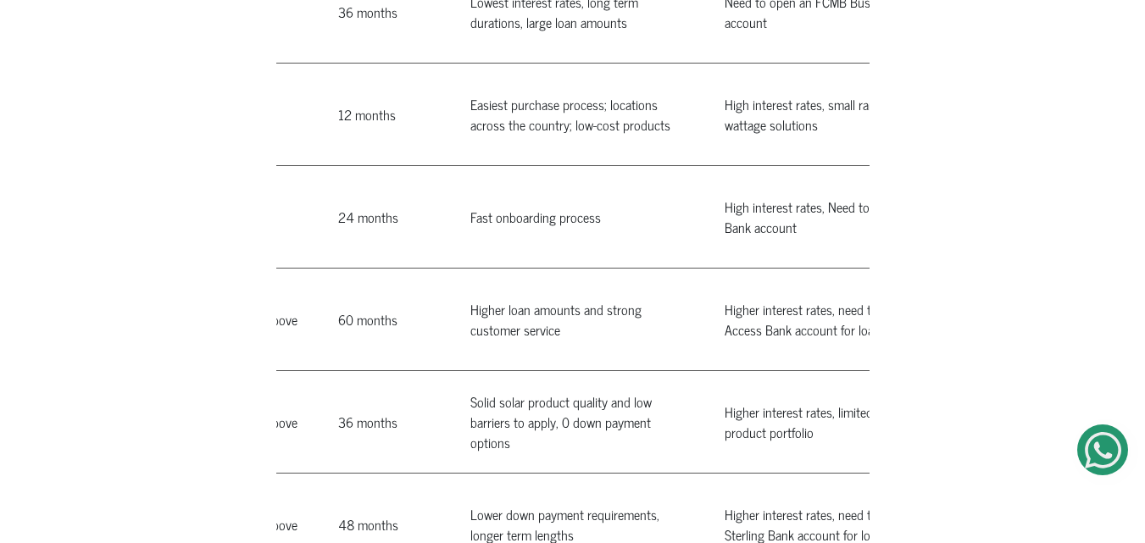
scroll to position [0, 887]
click at [715, 269] on td "Higher interest rates, need to open an Access Bank account for loans" at bounding box center [831, 320] width 254 height 103
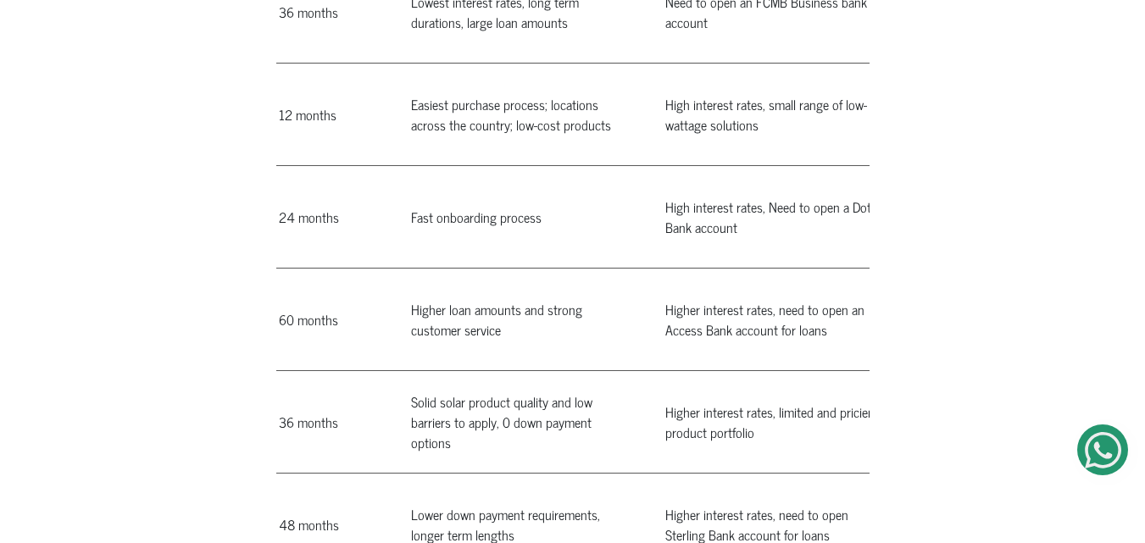
scroll to position [0, 960]
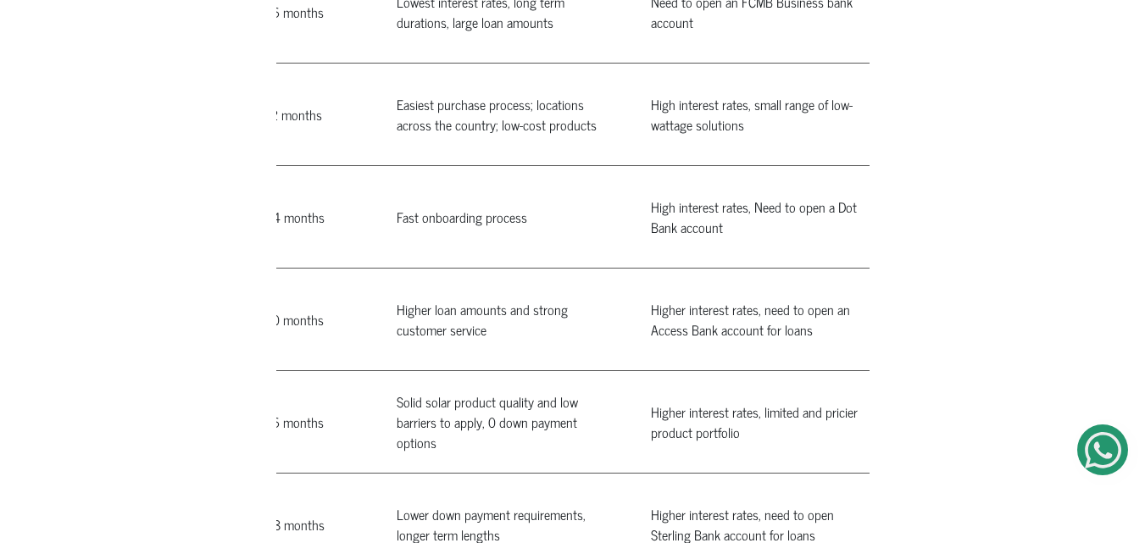
drag, startPoint x: 715, startPoint y: 259, endPoint x: 861, endPoint y: 282, distance: 147.6
click at [861, 282] on td "Higher interest rates, need to open an Access Bank account for loans" at bounding box center [758, 320] width 254 height 103
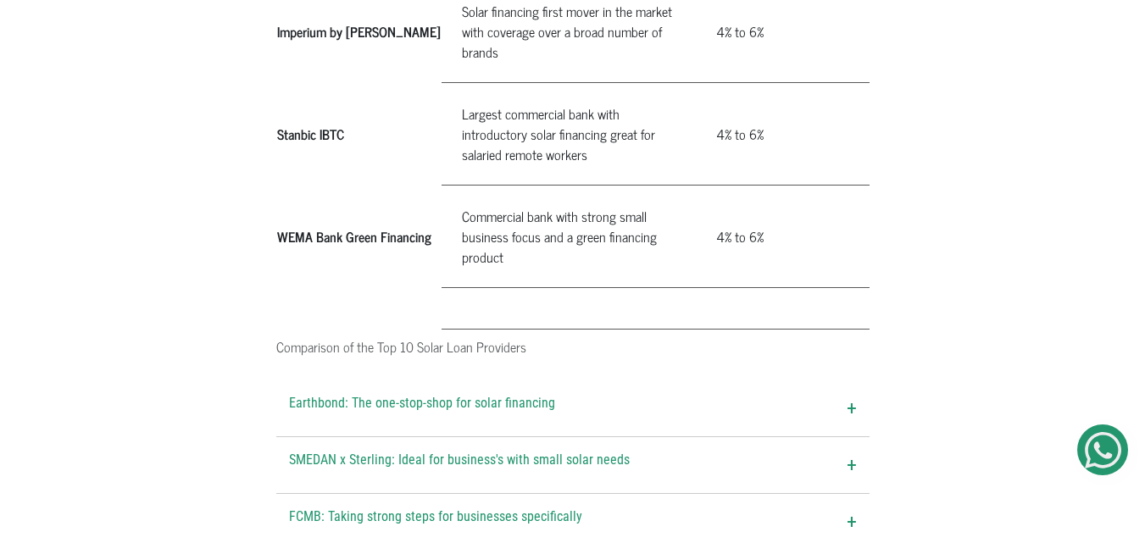
scroll to position [1853, 0]
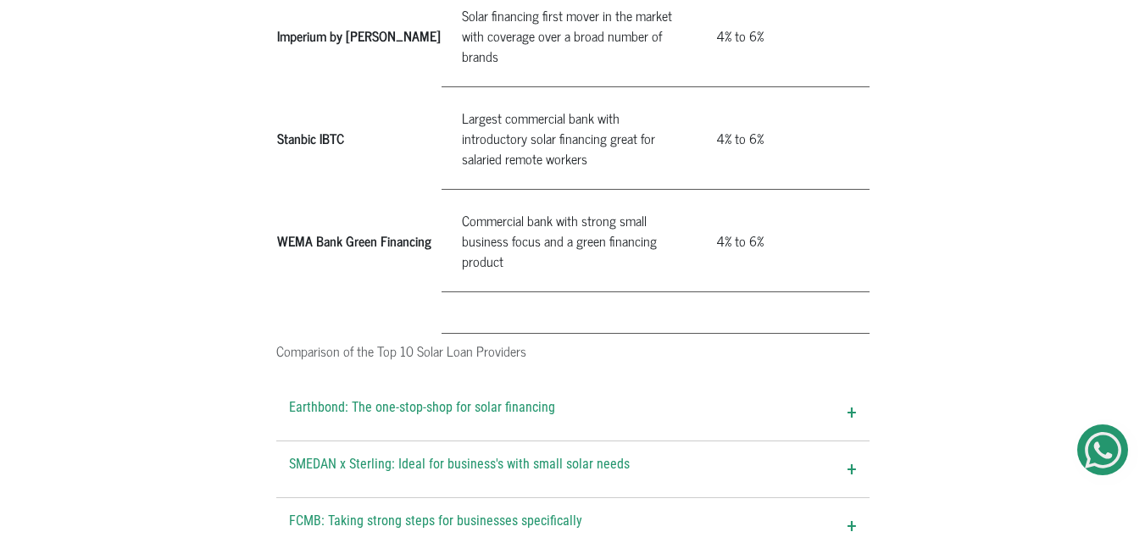
click at [709, 190] on td "4% to 6%" at bounding box center [778, 241] width 164 height 103
drag, startPoint x: 709, startPoint y: 188, endPoint x: 753, endPoint y: 190, distance: 44.1
click at [753, 190] on td "4% to 6%" at bounding box center [778, 241] width 164 height 103
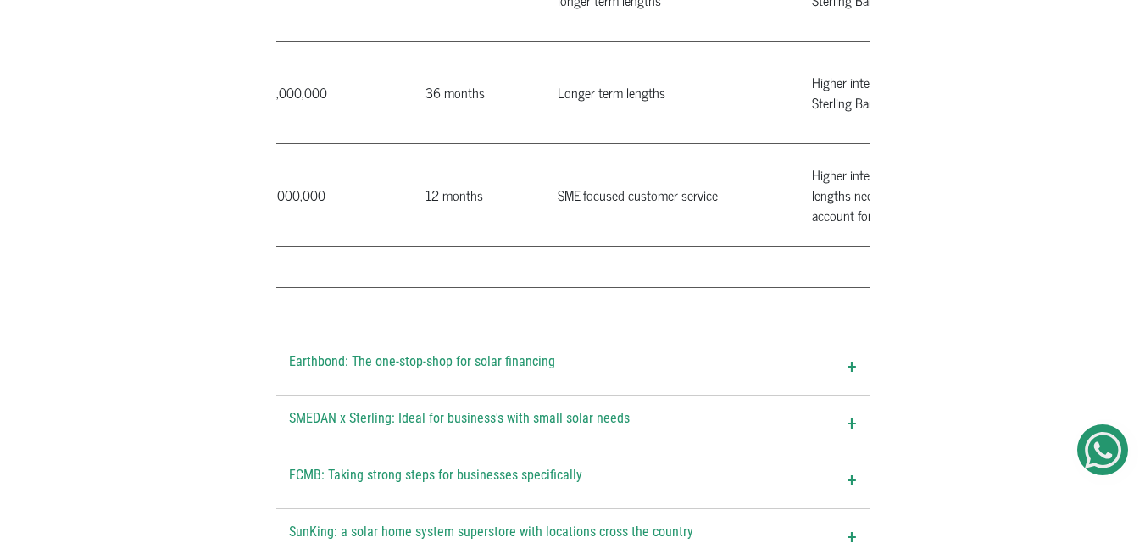
scroll to position [0, 799]
click at [411, 145] on td "12 months" at bounding box center [470, 195] width 132 height 103
drag, startPoint x: 411, startPoint y: 145, endPoint x: 449, endPoint y: 151, distance: 38.6
click at [449, 151] on td "12 months" at bounding box center [470, 195] width 132 height 103
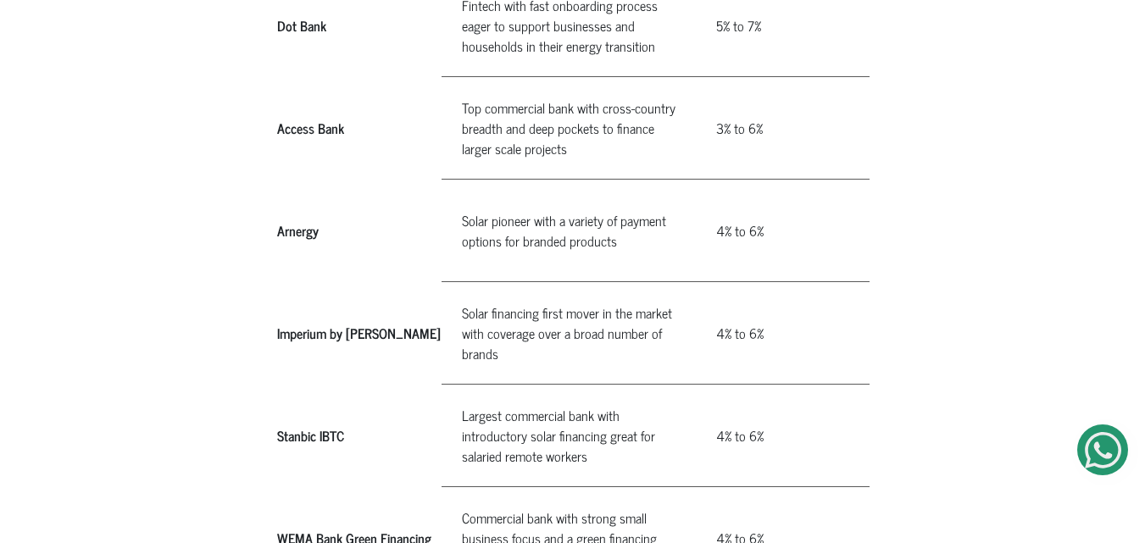
scroll to position [1556, 0]
click at [281, 281] on th "Imperium by [PERSON_NAME]" at bounding box center [358, 332] width 165 height 103
drag, startPoint x: 281, startPoint y: 281, endPoint x: 366, endPoint y: 272, distance: 85.2
click at [366, 281] on th "Imperium by [PERSON_NAME]" at bounding box center [358, 332] width 165 height 103
click at [462, 281] on td "Solar financing first mover in the market with coverage over a broad number of …" at bounding box center [569, 332] width 254 height 103
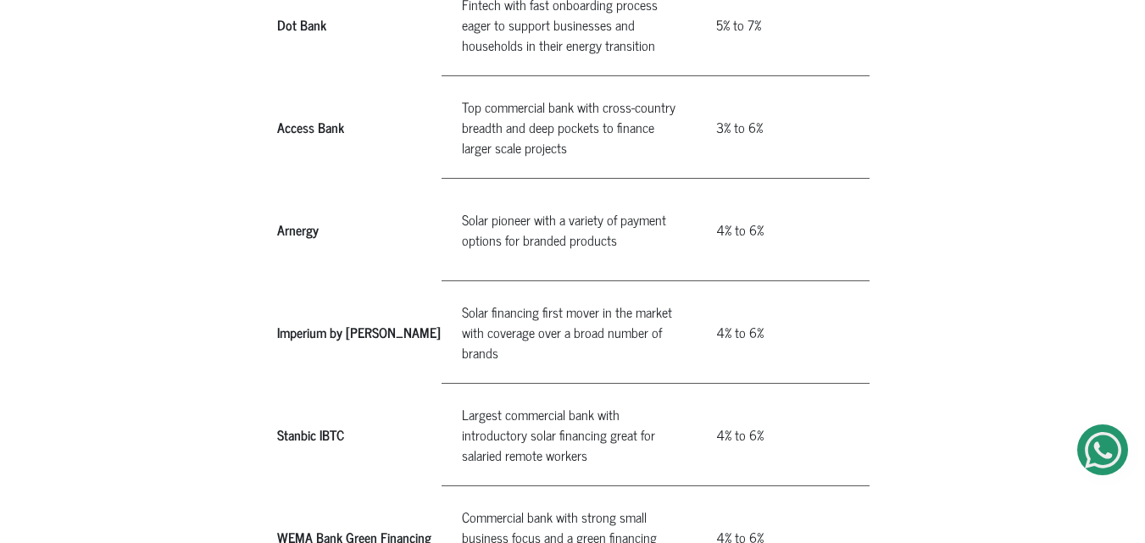
drag, startPoint x: 462, startPoint y: 263, endPoint x: 483, endPoint y: 292, distance: 36.5
click at [483, 292] on td "Solar financing first mover in the market with coverage over a broad number of …" at bounding box center [569, 332] width 254 height 103
click at [705, 281] on td "4% to 6%" at bounding box center [778, 332] width 164 height 103
drag, startPoint x: 705, startPoint y: 281, endPoint x: 748, endPoint y: 281, distance: 43.2
click at [748, 281] on td "4% to 6%" at bounding box center [778, 332] width 164 height 103
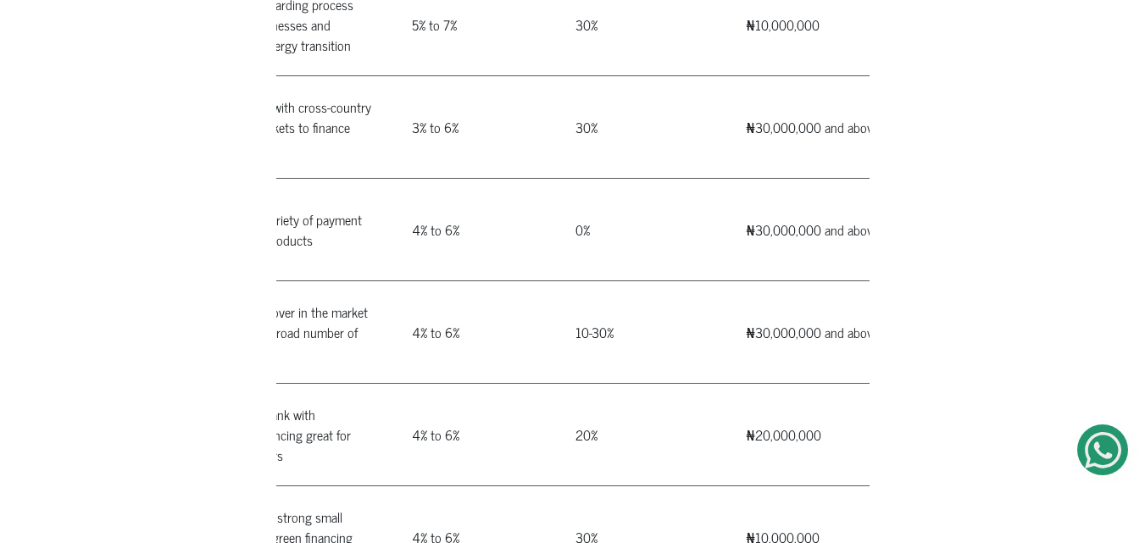
scroll to position [0, 305]
click at [561, 281] on td "10-30%" at bounding box center [639, 332] width 171 height 103
drag, startPoint x: 561, startPoint y: 281, endPoint x: 596, endPoint y: 278, distance: 34.9
click at [596, 281] on td "10-30%" at bounding box center [639, 332] width 171 height 103
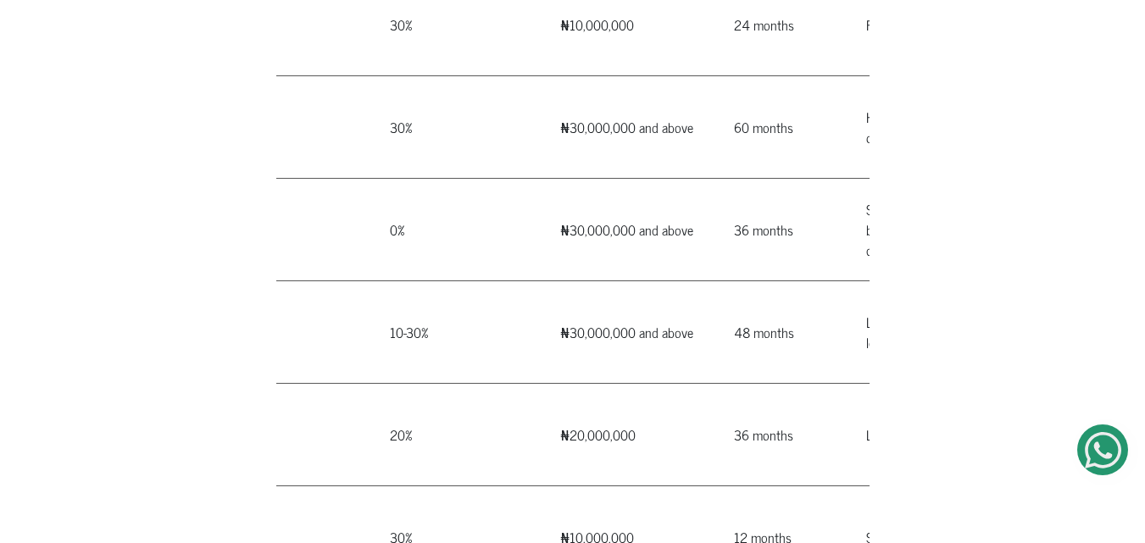
scroll to position [0, 491]
click at [720, 284] on td "48 months" at bounding box center [779, 332] width 132 height 103
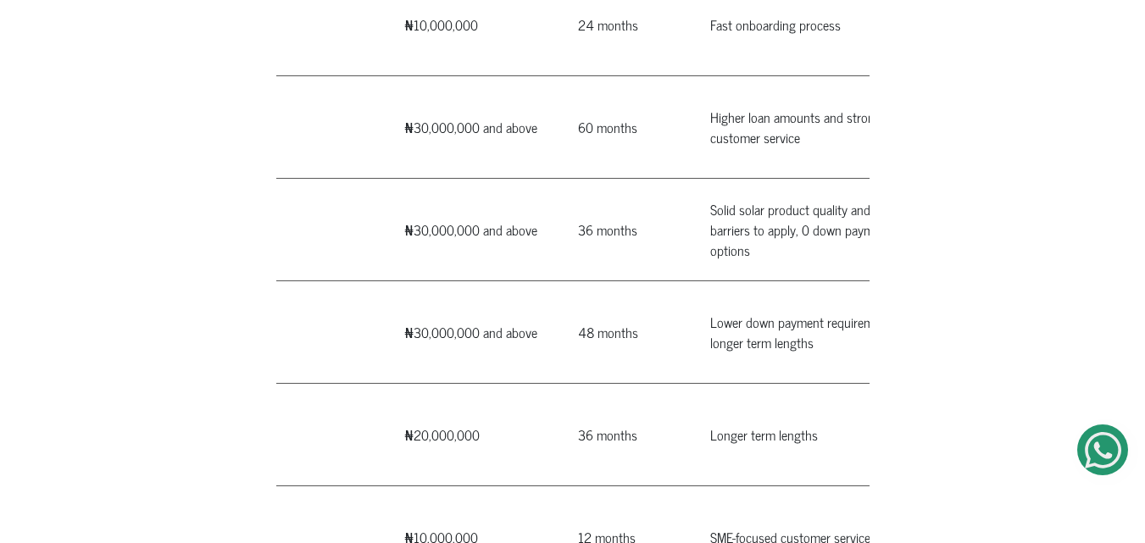
scroll to position [0, 647]
click at [693, 281] on td "Lower down payment requirements, longer term lengths" at bounding box center [816, 332] width 254 height 103
drag, startPoint x: 693, startPoint y: 271, endPoint x: 789, endPoint y: 288, distance: 97.3
click at [789, 288] on td "Lower down payment requirements, longer term lengths" at bounding box center [816, 332] width 254 height 103
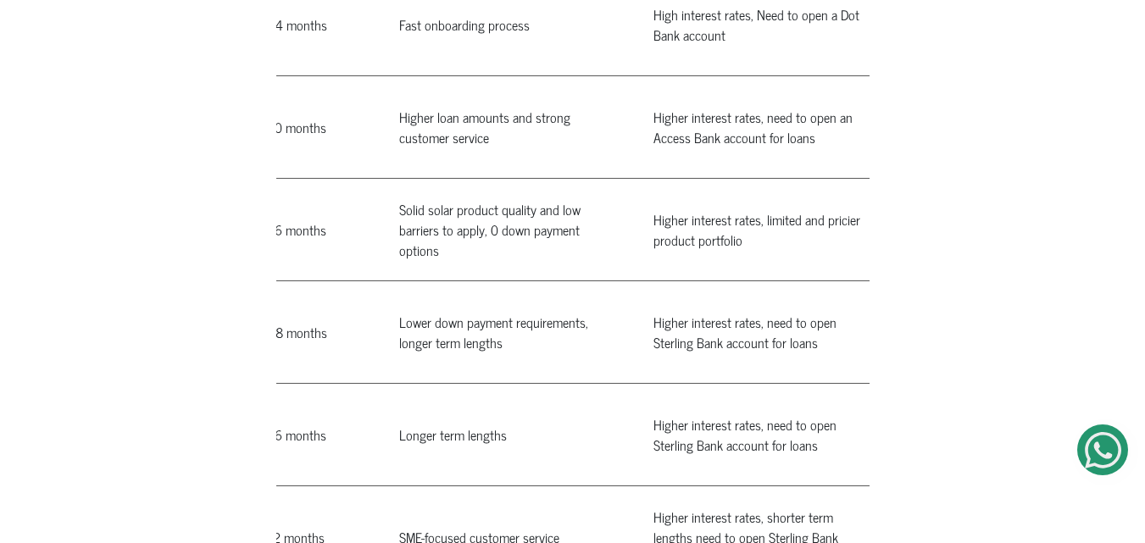
scroll to position [0, 959]
click at [642, 281] on td "Higher interest rates, need to open Sterling Bank account for loans" at bounding box center [759, 332] width 254 height 103
drag, startPoint x: 642, startPoint y: 272, endPoint x: 797, endPoint y: 289, distance: 156.0
click at [797, 289] on td "Higher interest rates, need to open Sterling Bank account for loans" at bounding box center [759, 332] width 254 height 103
